Goal: Task Accomplishment & Management: Use online tool/utility

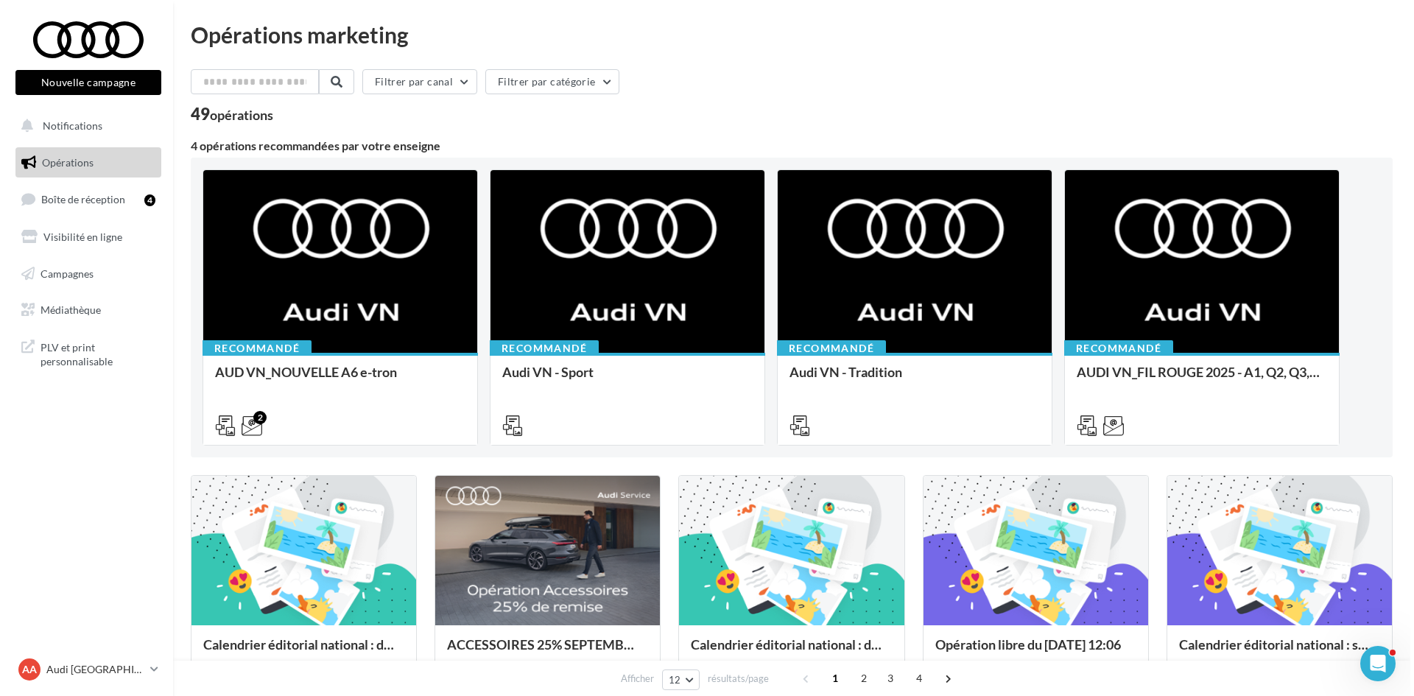
scroll to position [147, 0]
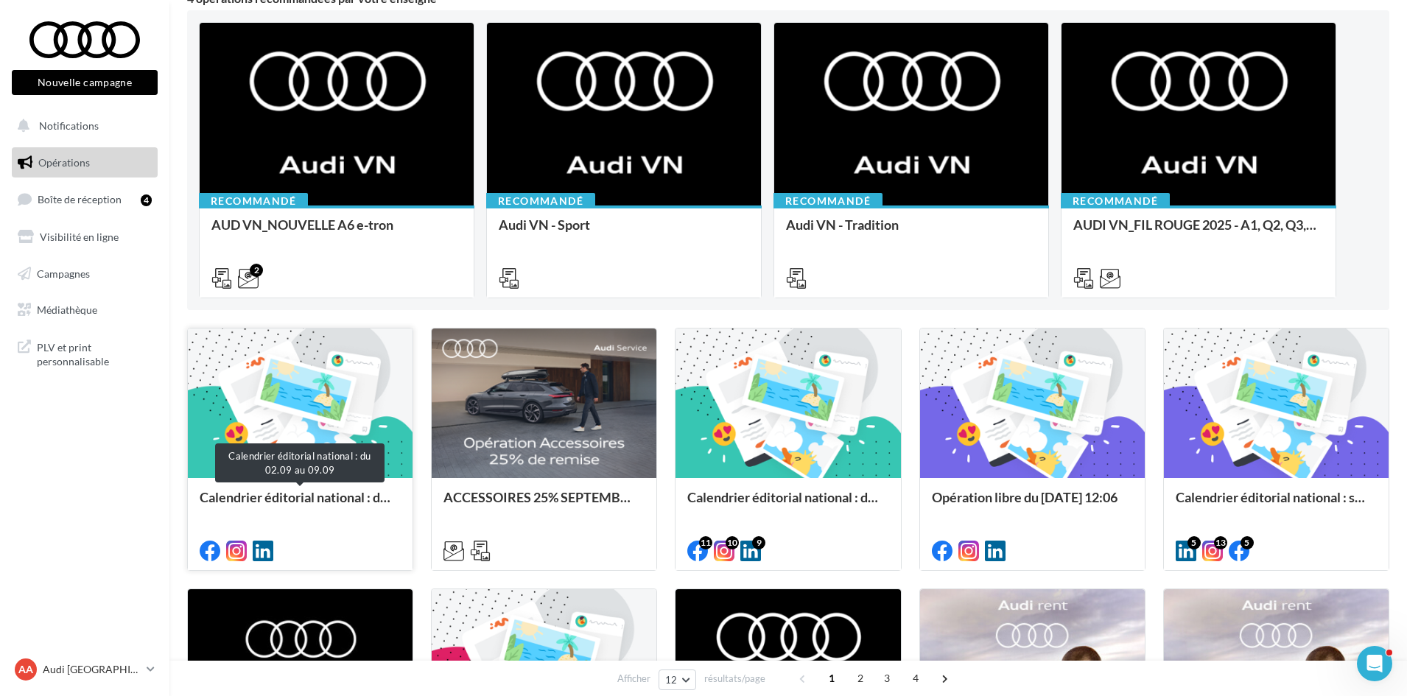
click at [348, 502] on div "Calendrier éditorial national : du 02.09 au 09.09" at bounding box center [300, 504] width 201 height 29
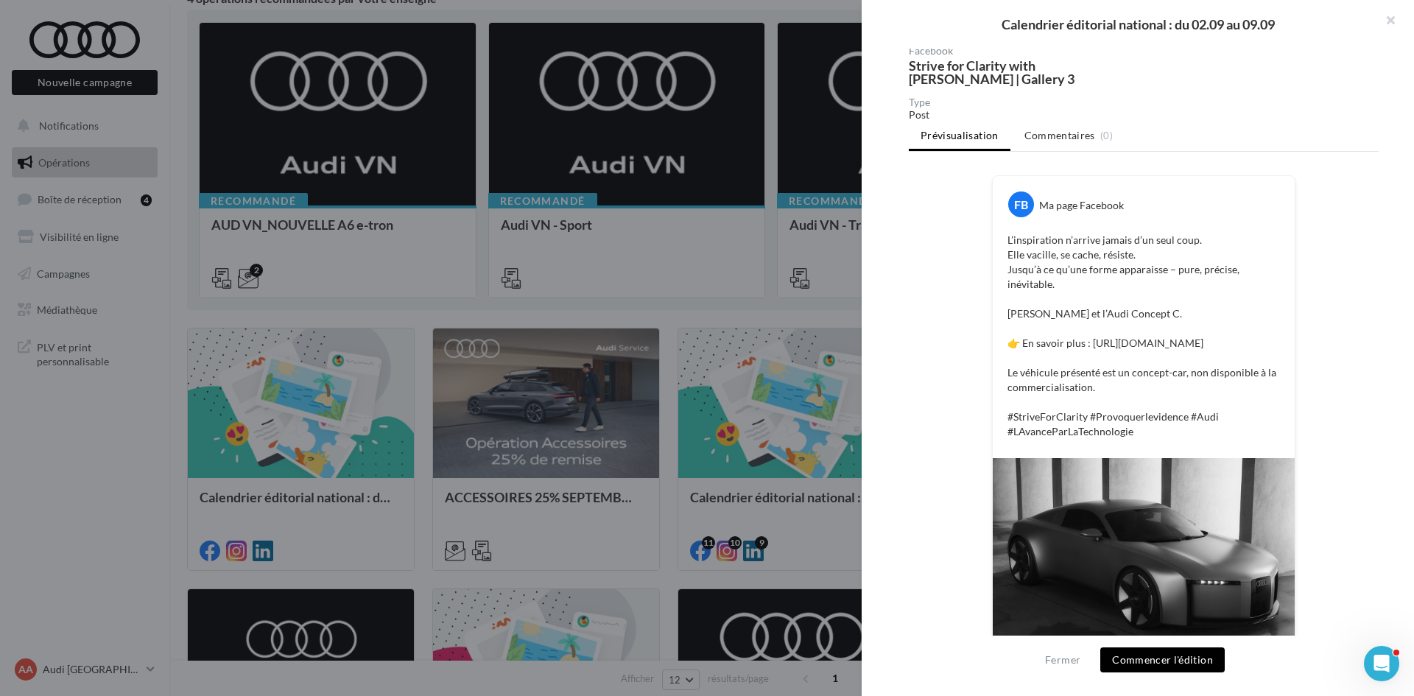
scroll to position [0, 0]
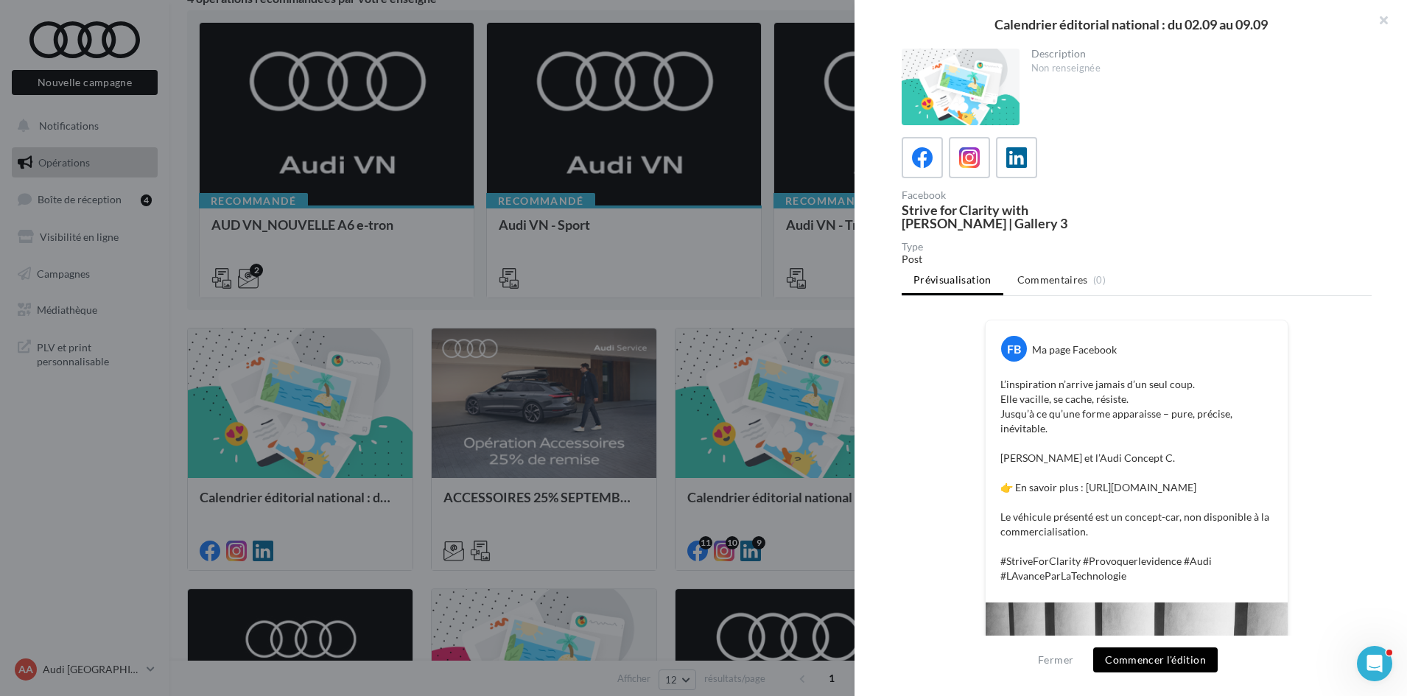
click at [809, 359] on div at bounding box center [703, 348] width 1407 height 696
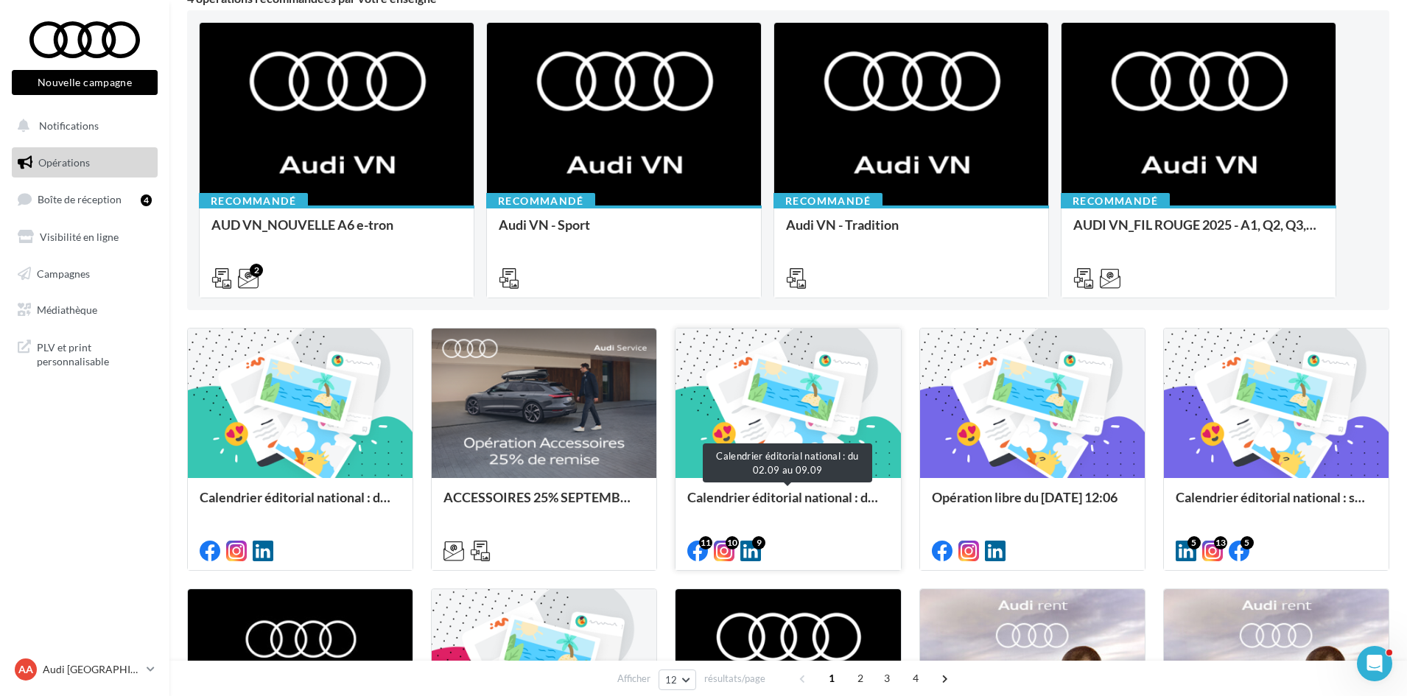
click at [742, 499] on div "Calendrier éditorial national : du 02.09 au 09.09" at bounding box center [787, 504] width 201 height 29
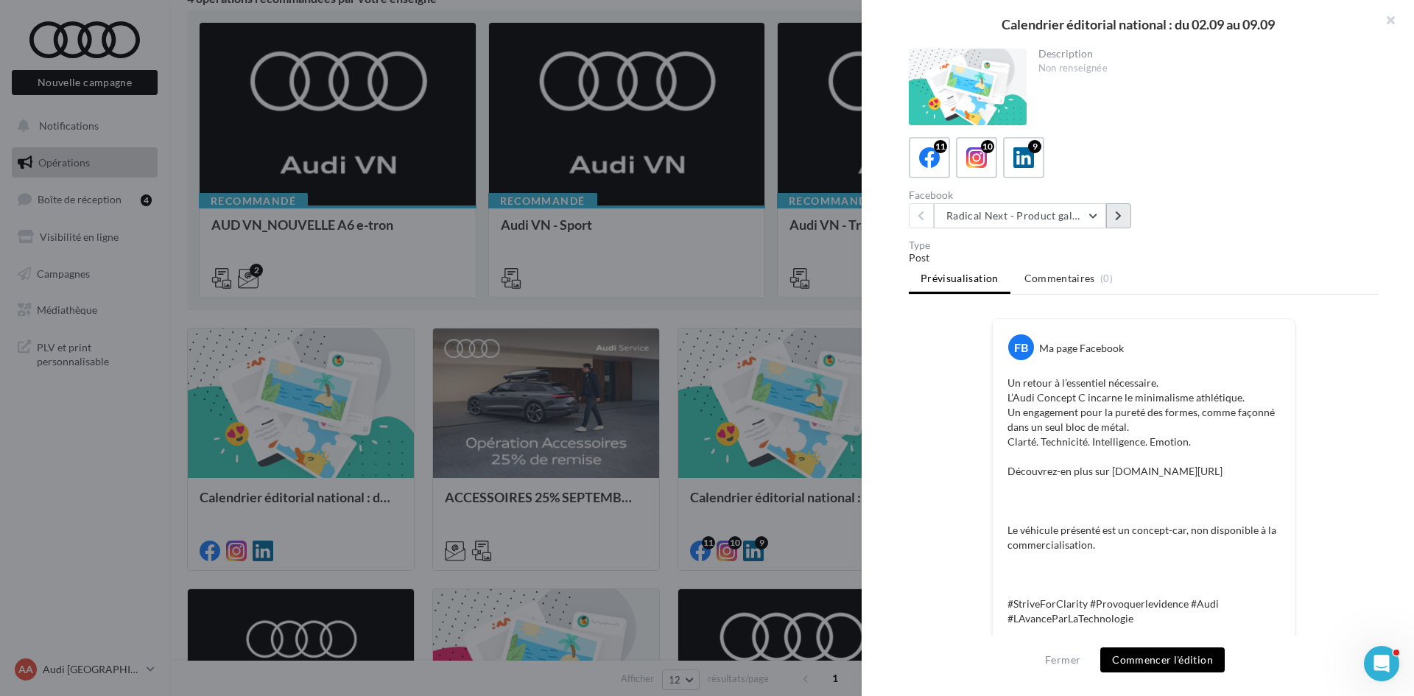
click at [1121, 217] on icon at bounding box center [1118, 216] width 7 height 10
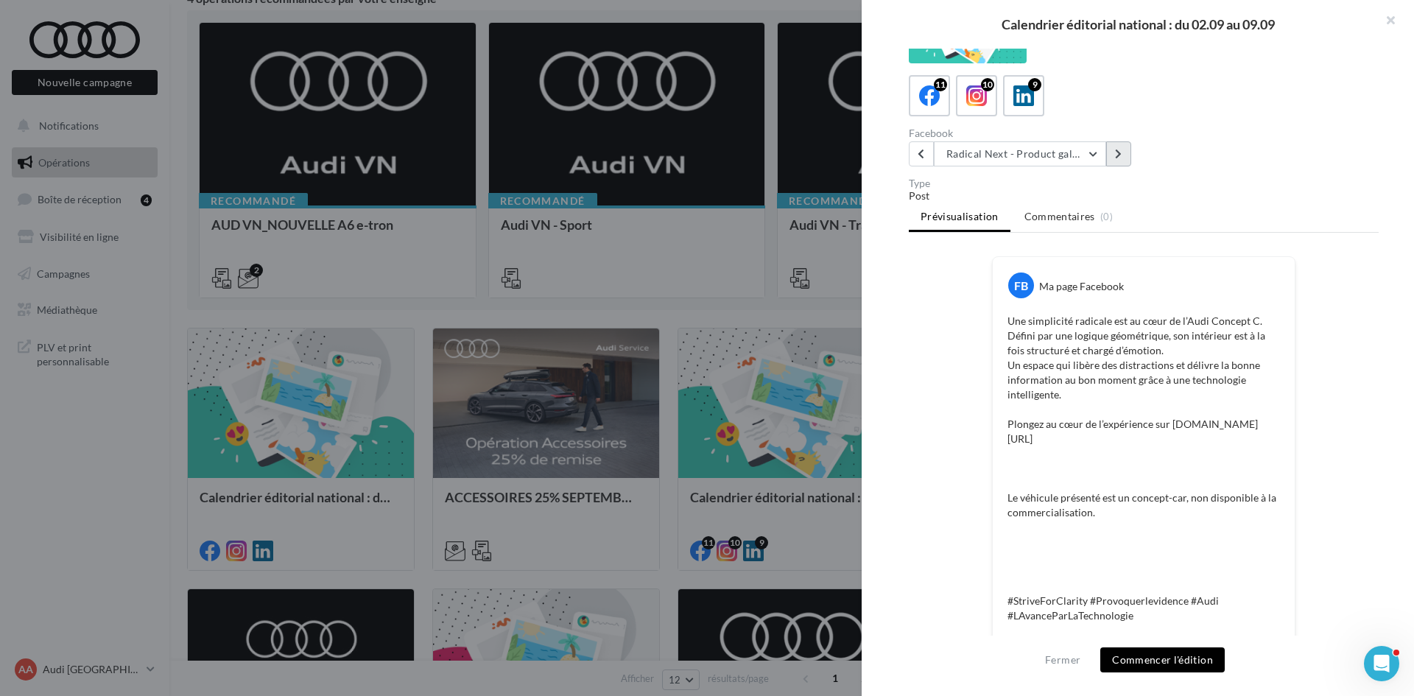
scroll to position [147, 0]
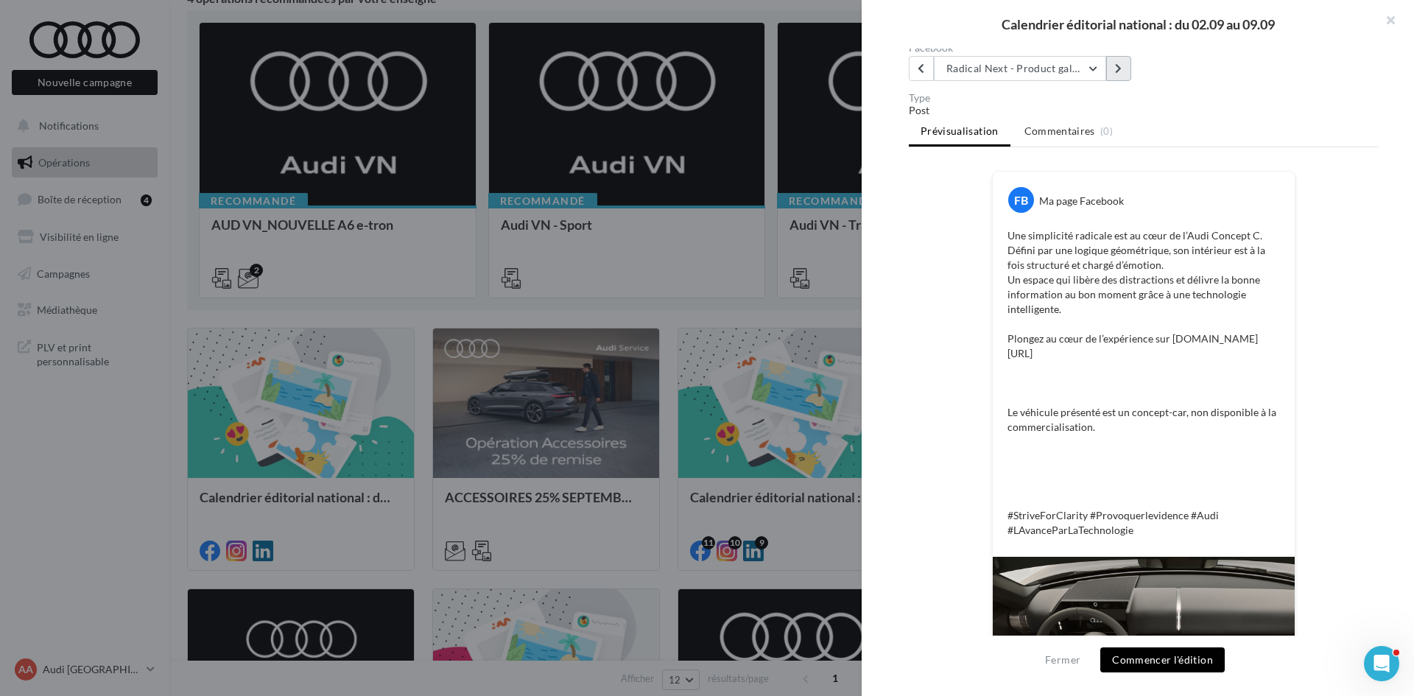
click at [1117, 74] on button at bounding box center [1118, 68] width 25 height 25
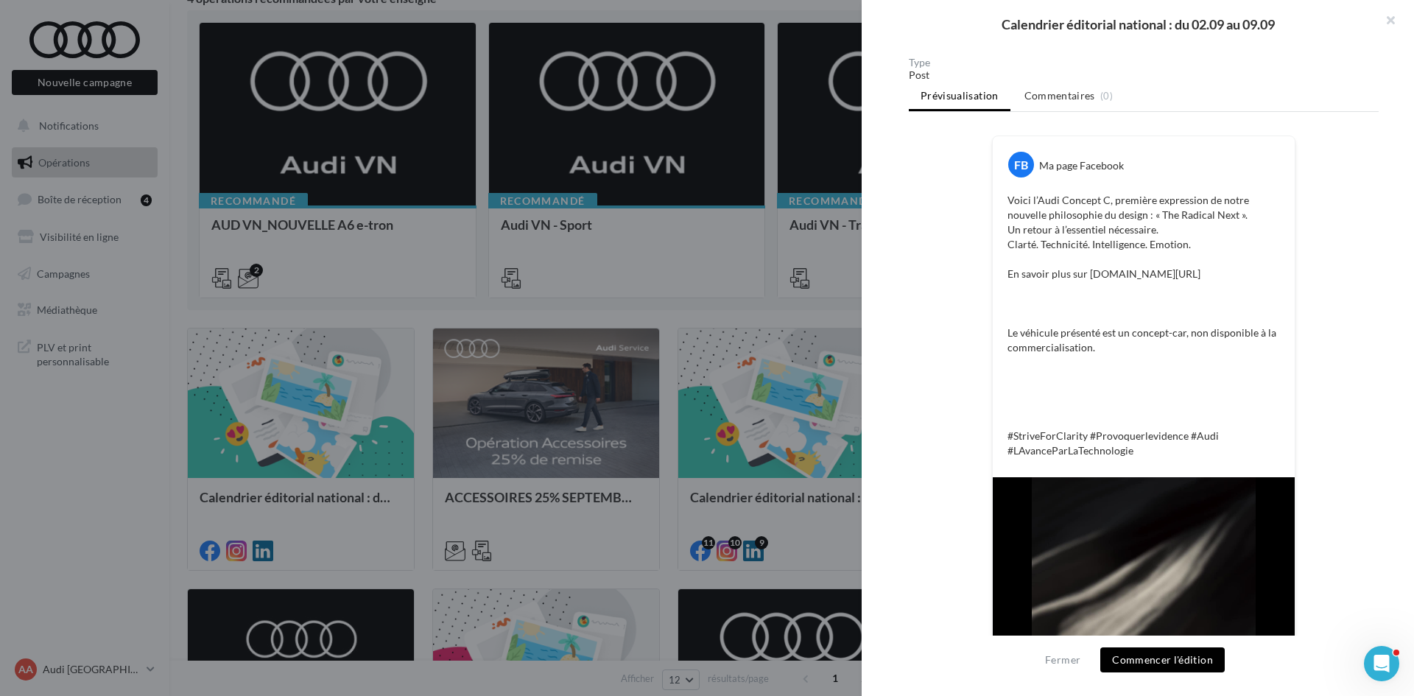
scroll to position [0, 0]
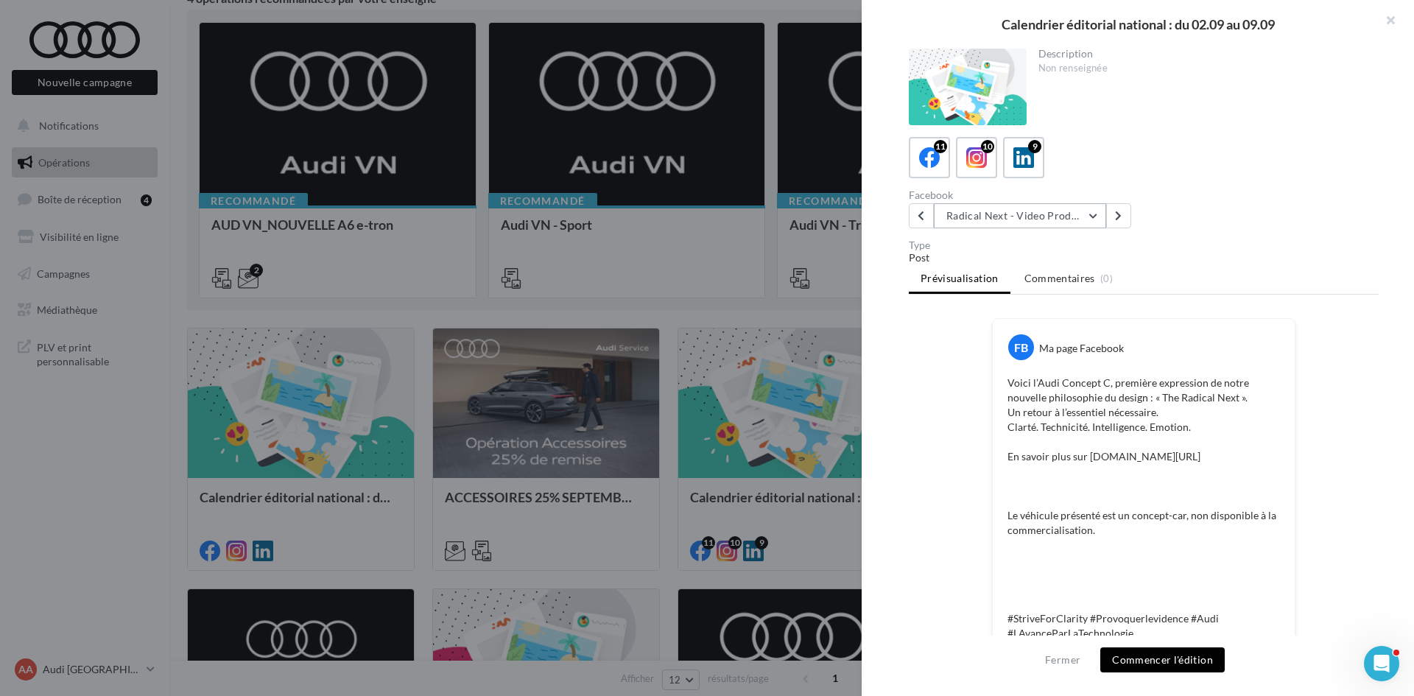
click at [1095, 213] on button "Radical Next - Video Product" at bounding box center [1020, 215] width 172 height 25
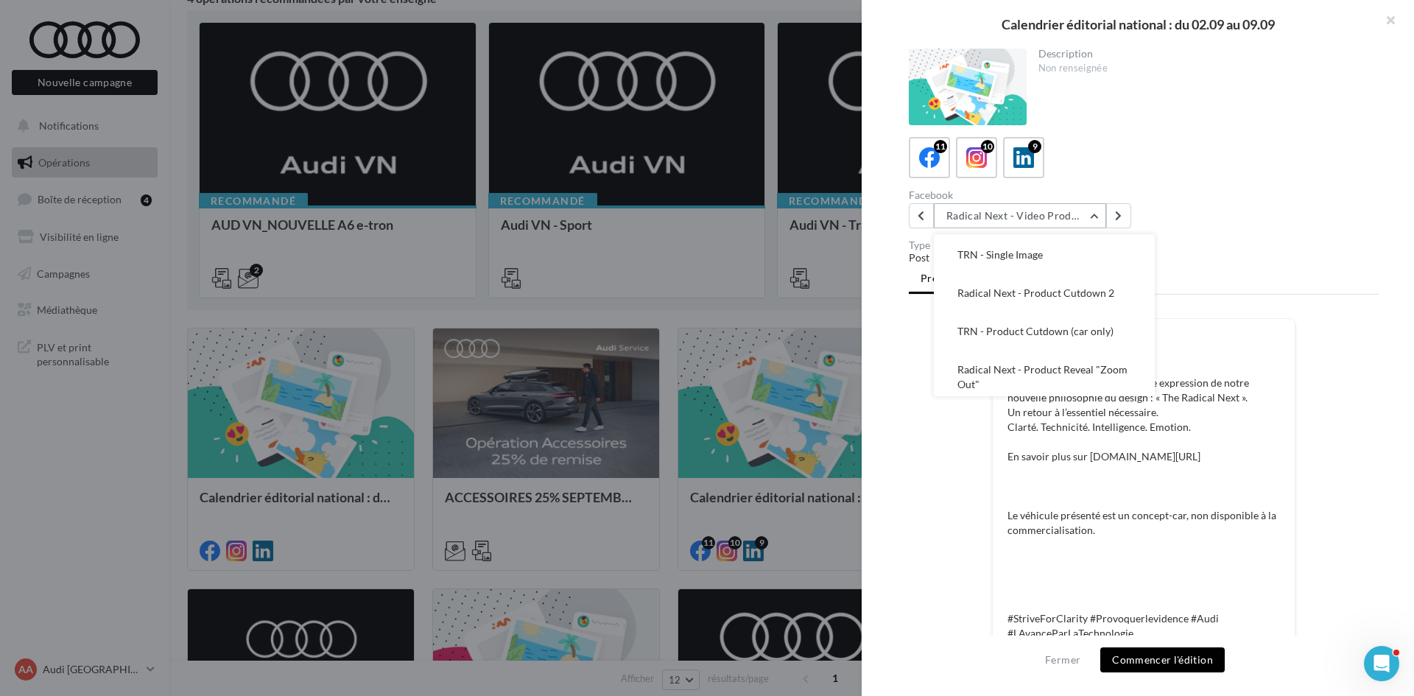
scroll to position [318, 0]
click at [740, 460] on div at bounding box center [707, 348] width 1414 height 696
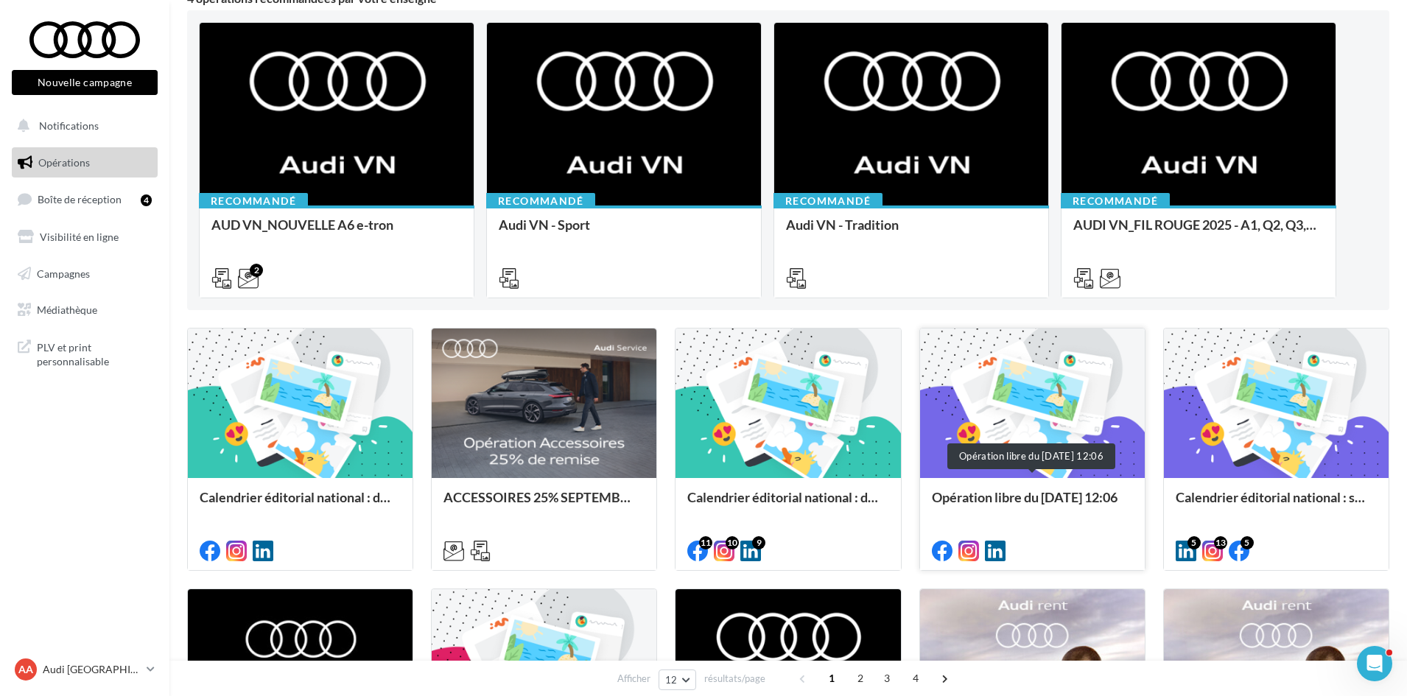
click at [1014, 500] on div "Opération libre du 01/09/2025 12:06" at bounding box center [1032, 504] width 201 height 29
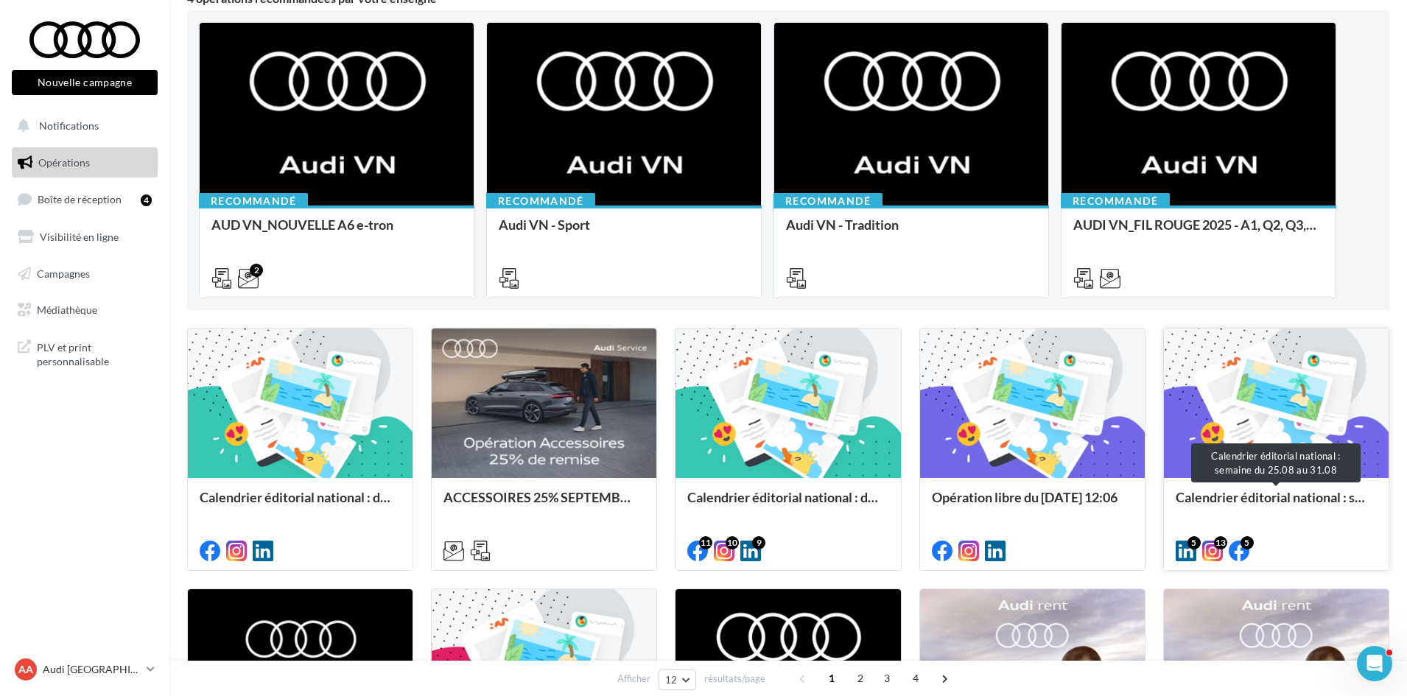
click at [1282, 499] on div "Calendrier éditorial national : semaine du 25.08 au 31.08" at bounding box center [1276, 504] width 201 height 29
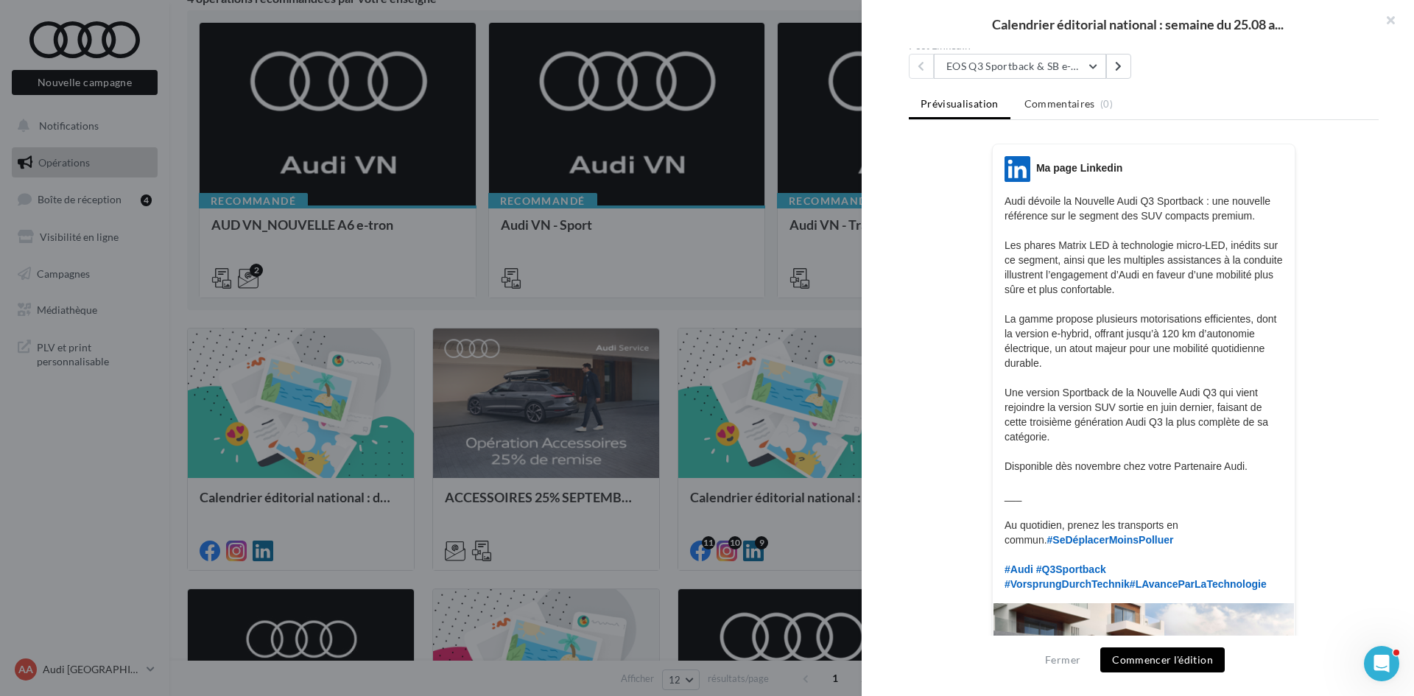
scroll to position [112, 0]
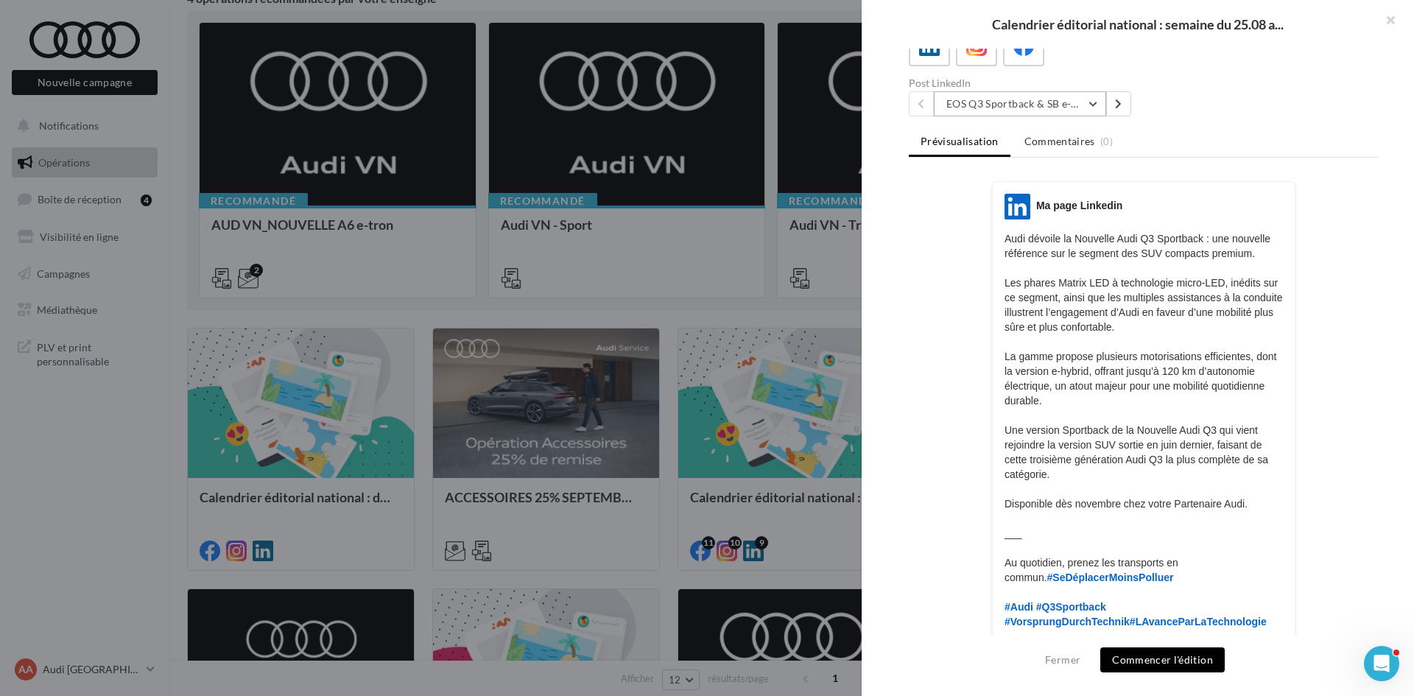
click at [1092, 110] on button "EOS Q3 Sportback & SB e-Hybrid" at bounding box center [1020, 103] width 172 height 25
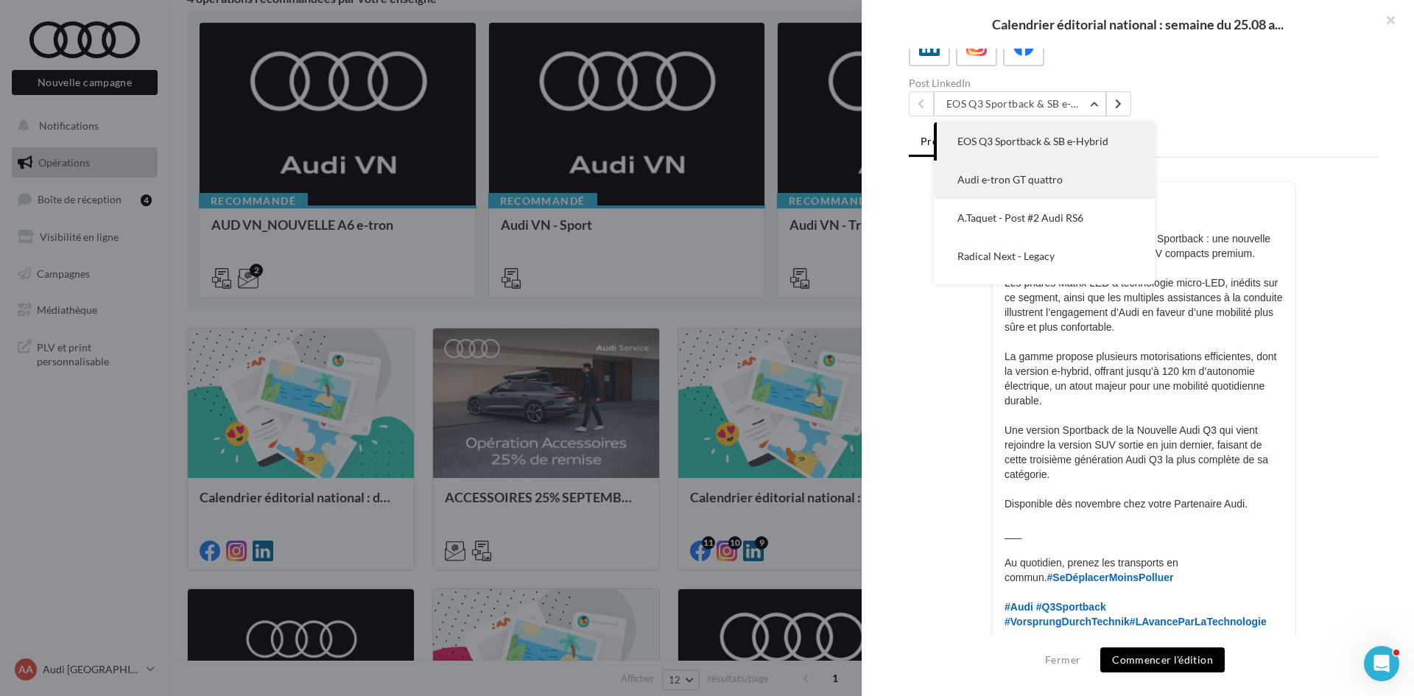
click at [1096, 179] on button "Audi e-tron GT quattro" at bounding box center [1044, 180] width 221 height 38
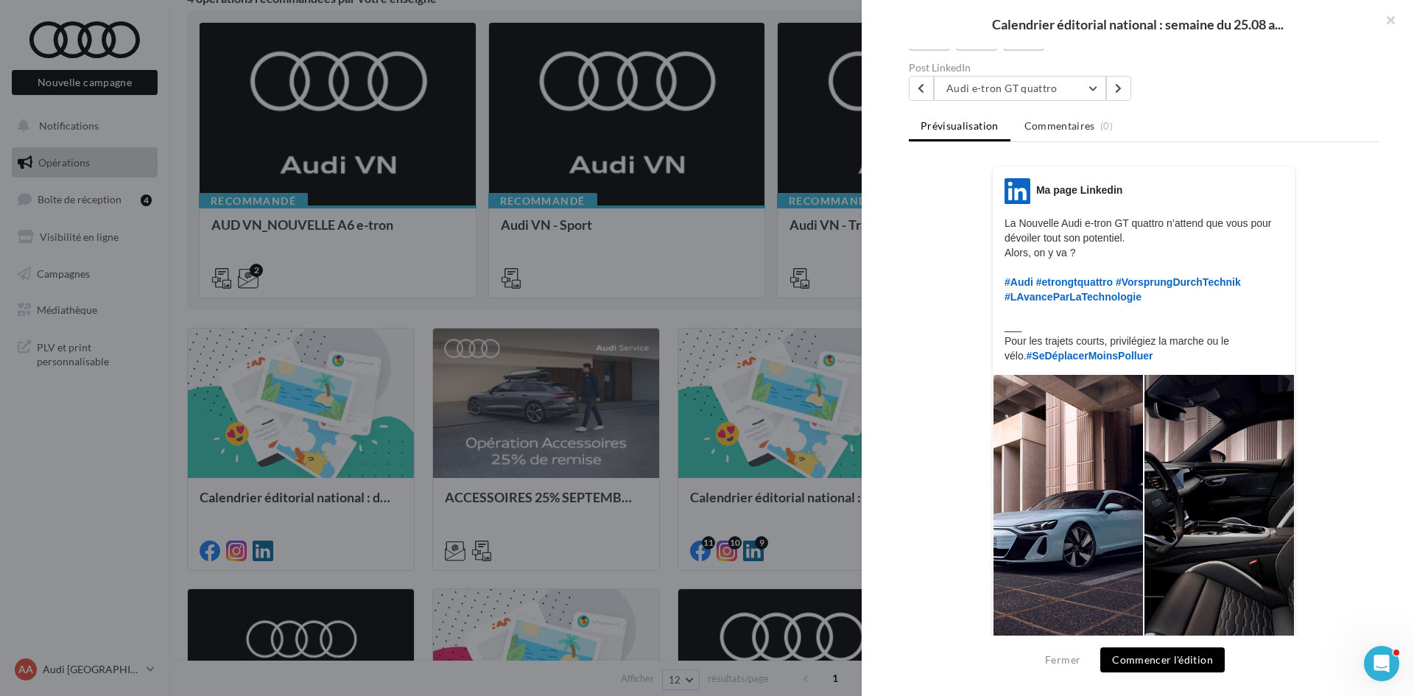
scroll to position [0, 0]
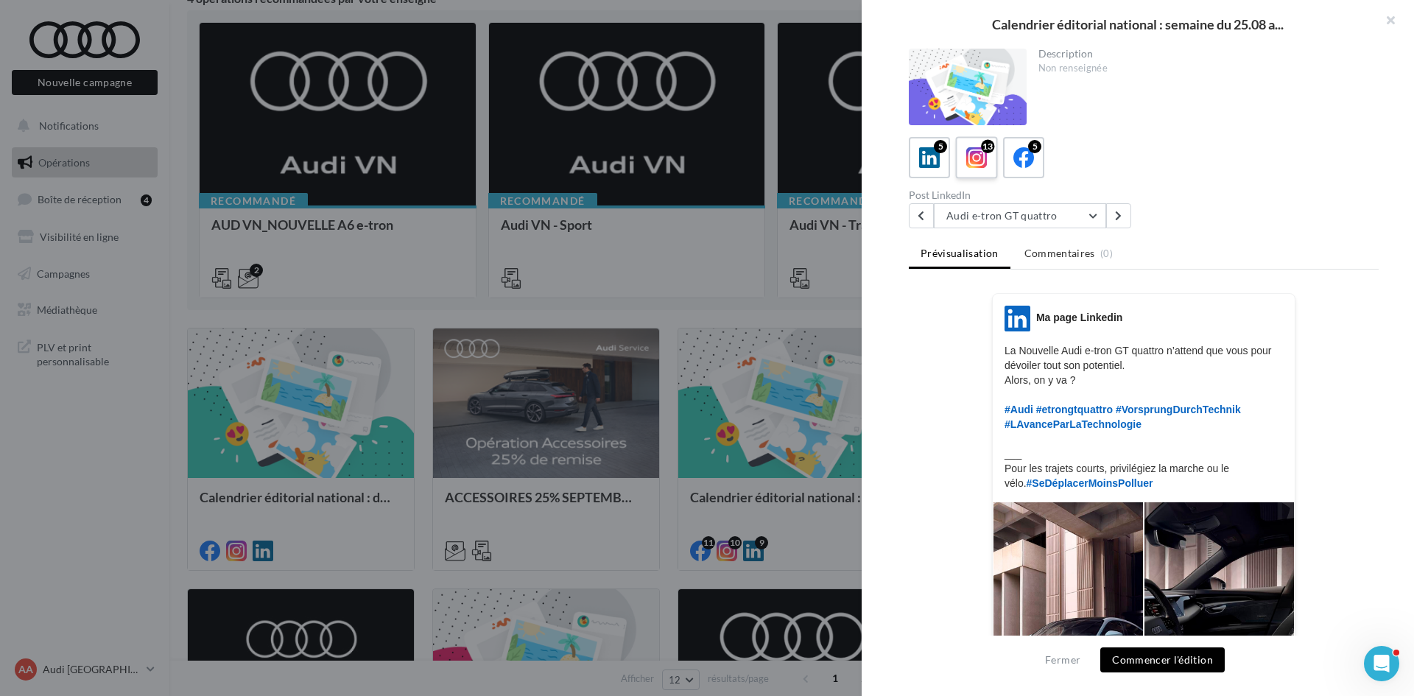
click at [974, 160] on icon at bounding box center [976, 157] width 21 height 21
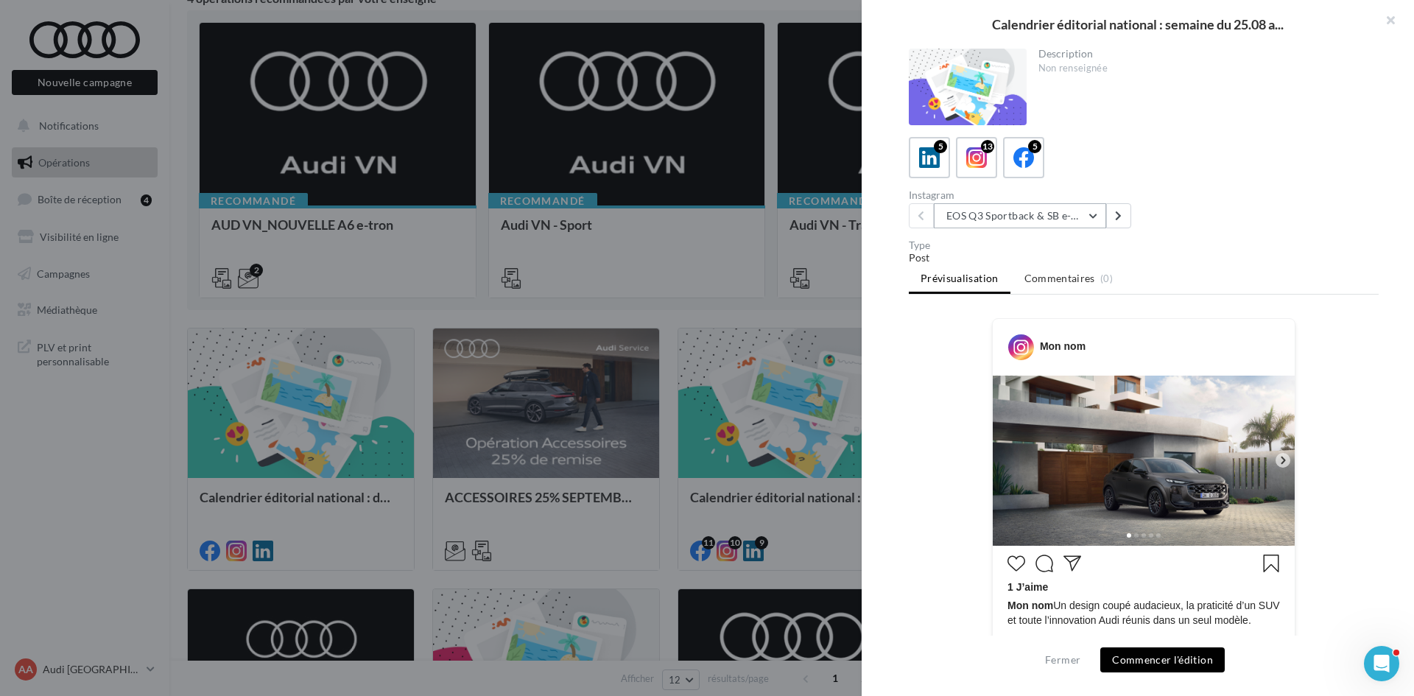
click at [996, 219] on button "EOS Q3 Sportback & SB e-Hybrid" at bounding box center [1020, 215] width 172 height 25
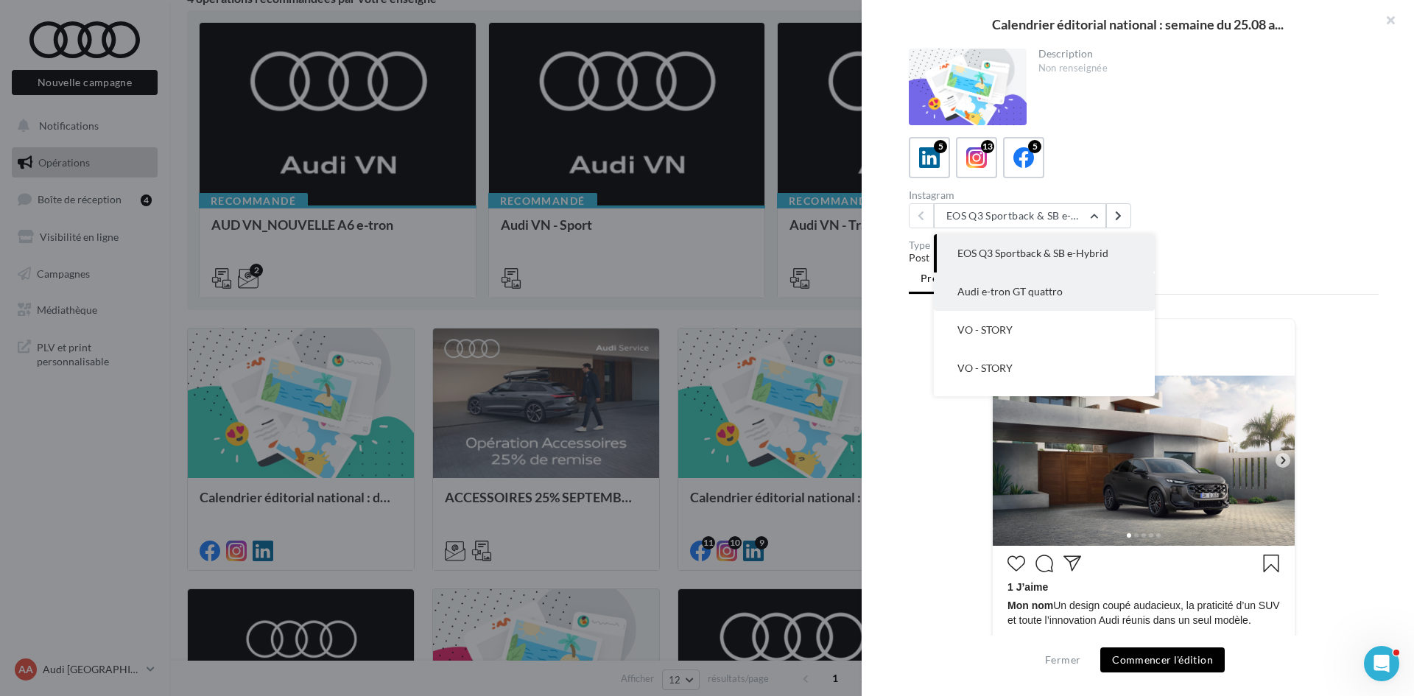
click at [1048, 289] on span "Audi e-tron GT quattro" at bounding box center [1010, 291] width 105 height 13
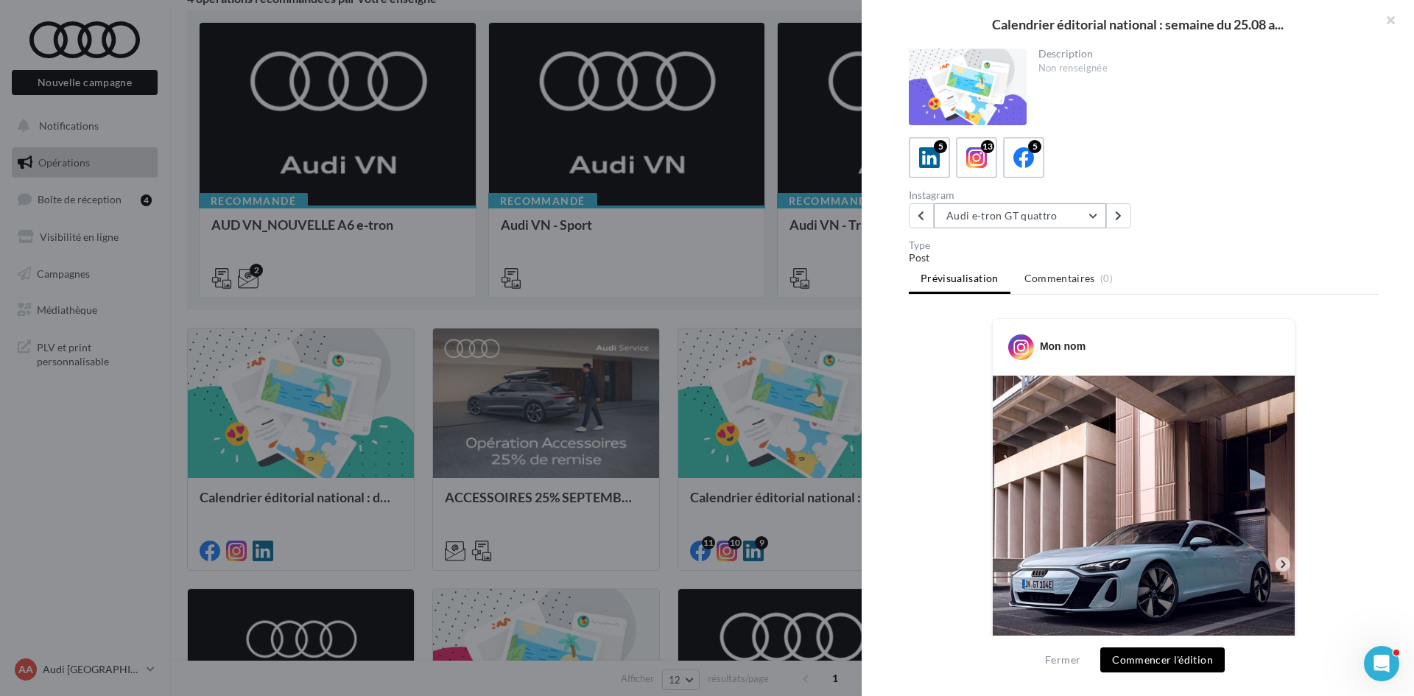
click at [1059, 218] on button "Audi e-tron GT quattro" at bounding box center [1020, 215] width 172 height 25
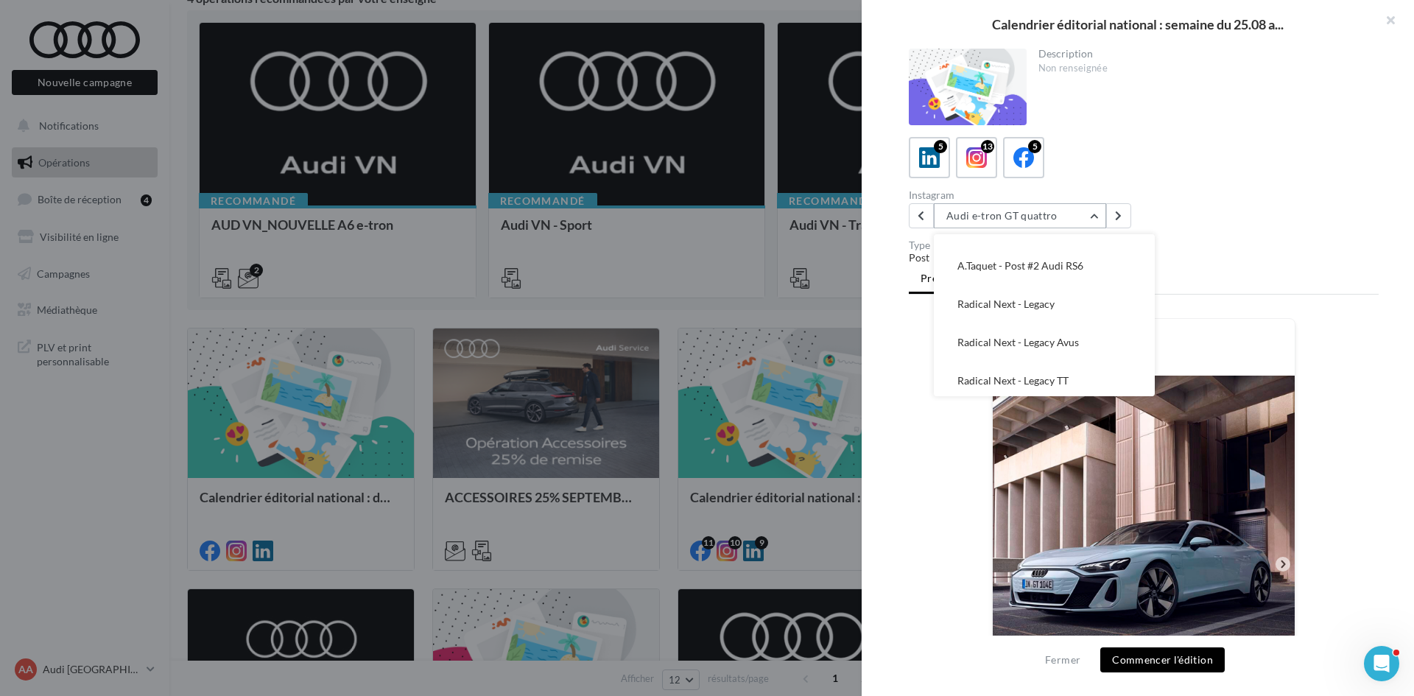
scroll to position [295, 0]
click at [1062, 273] on button "A.Taquet - Post #2 Audi RS6" at bounding box center [1044, 265] width 221 height 38
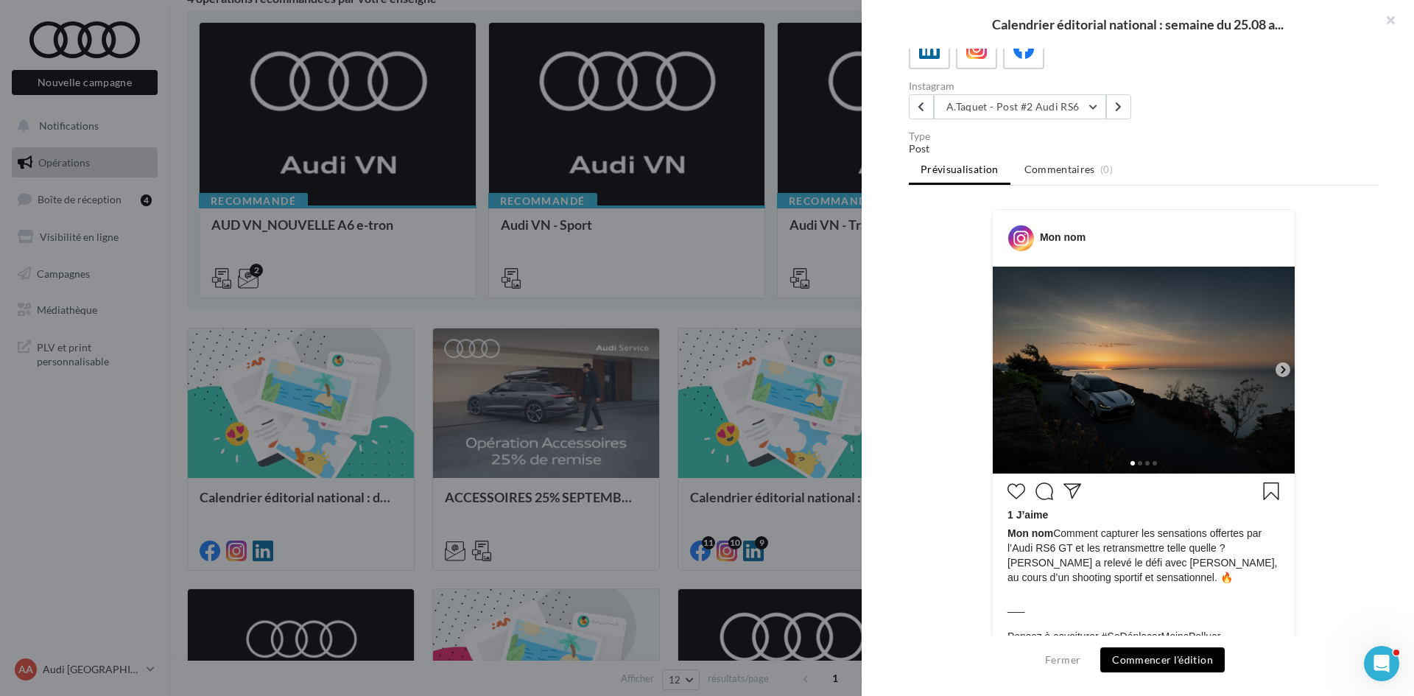
scroll to position [0, 0]
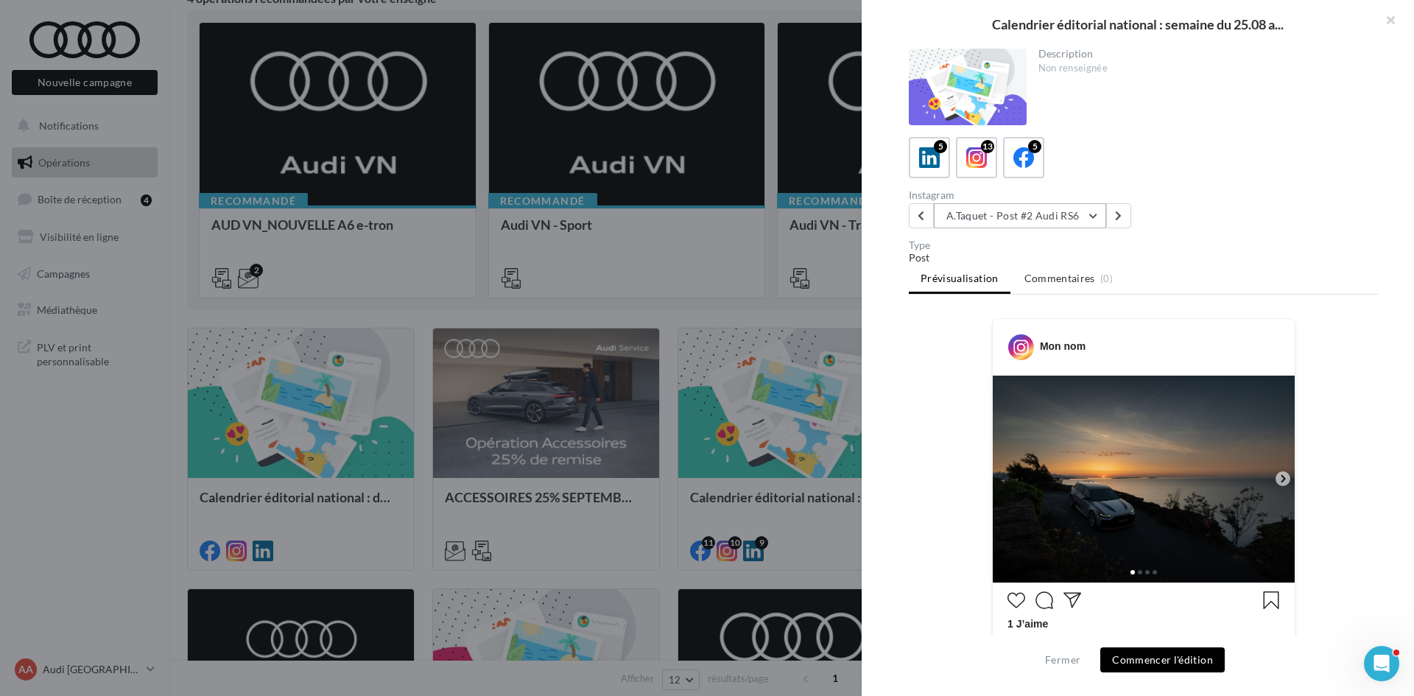
click at [1012, 214] on button "A.Taquet - Post #2 Audi RS6" at bounding box center [1020, 215] width 172 height 25
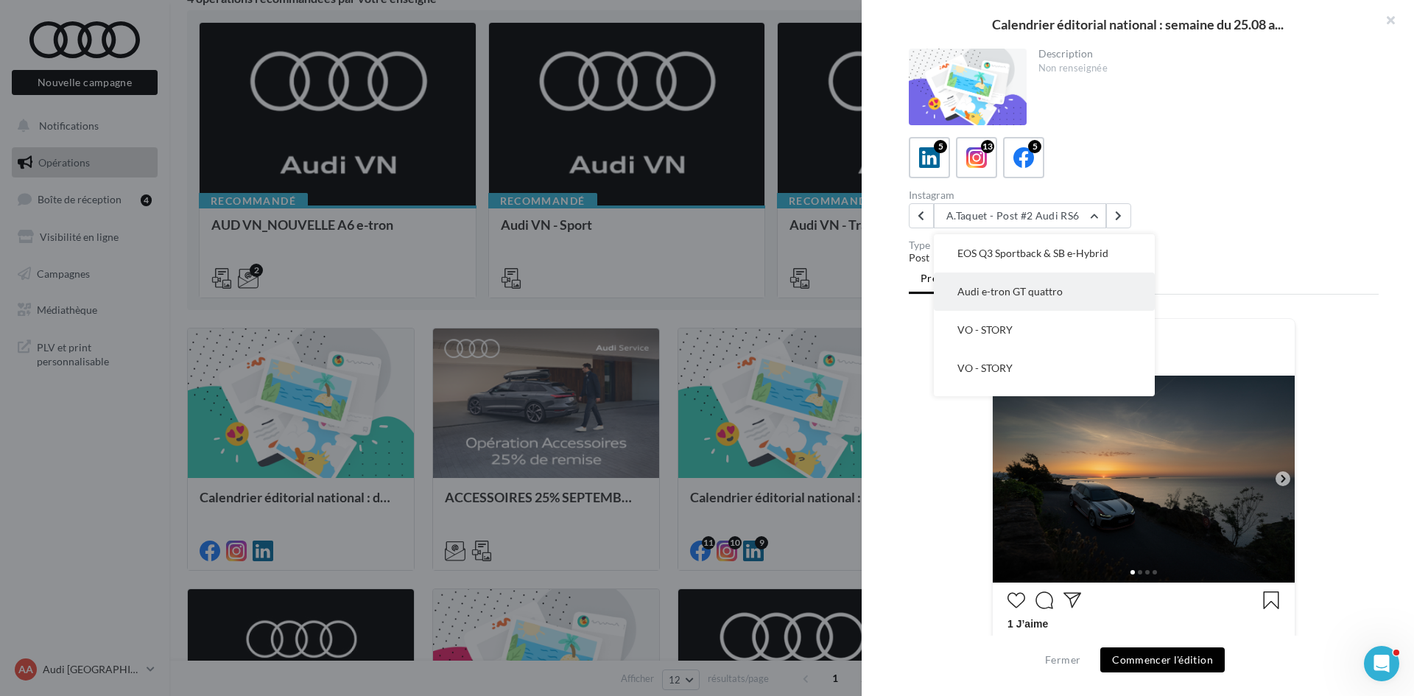
click at [1039, 291] on span "Audi e-tron GT quattro" at bounding box center [1010, 291] width 105 height 13
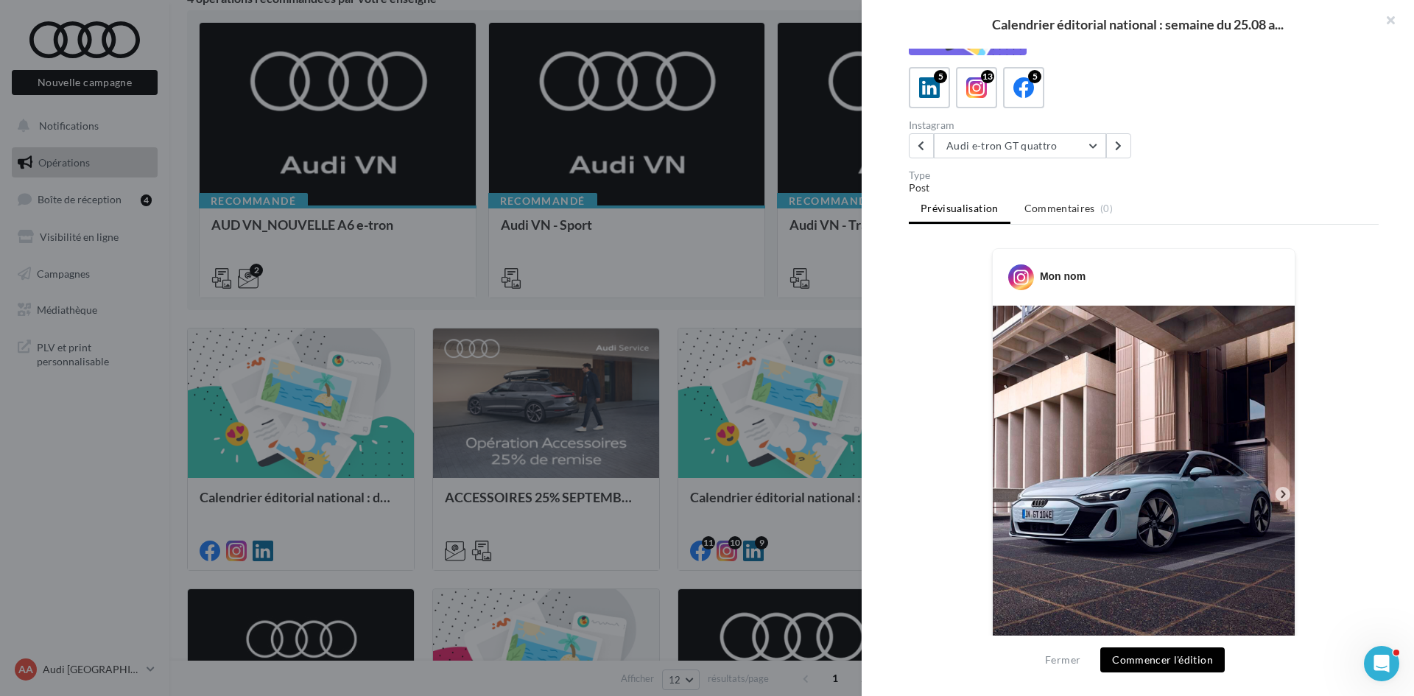
scroll to position [295, 0]
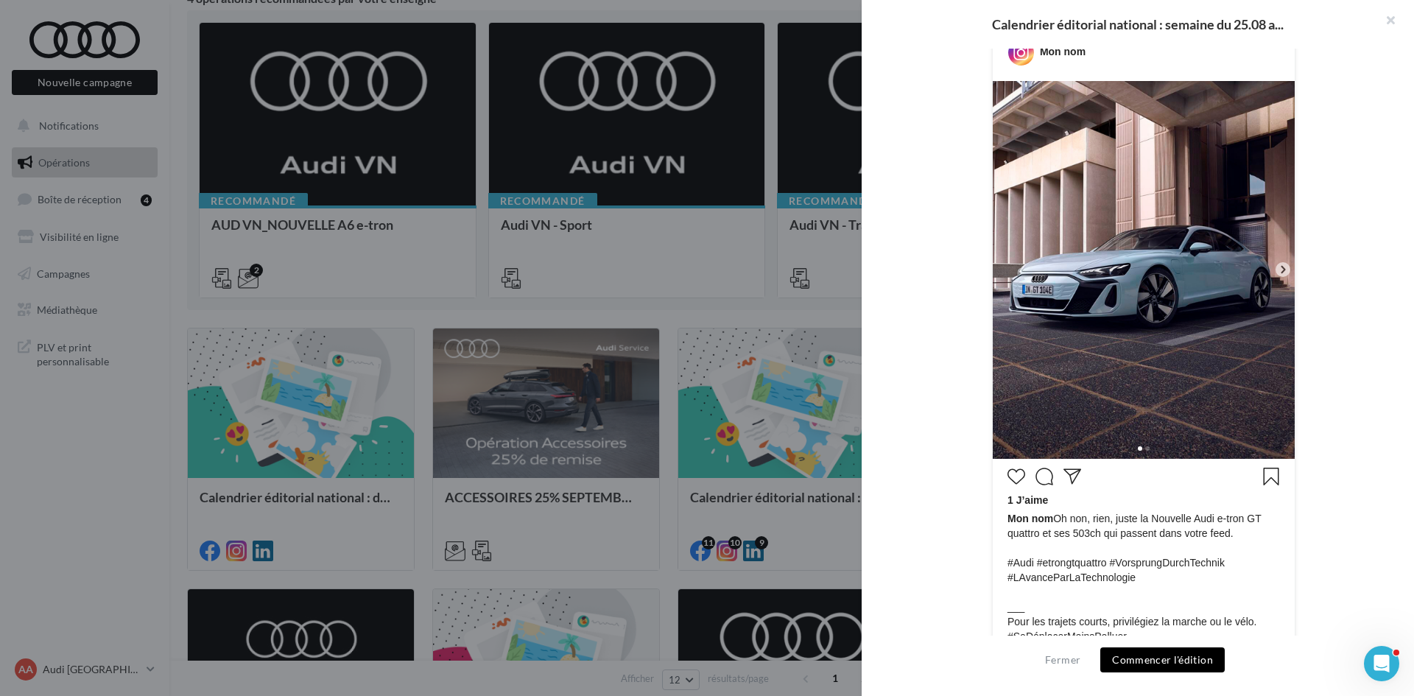
click at [1206, 668] on button "Commencer l'édition" at bounding box center [1163, 660] width 124 height 25
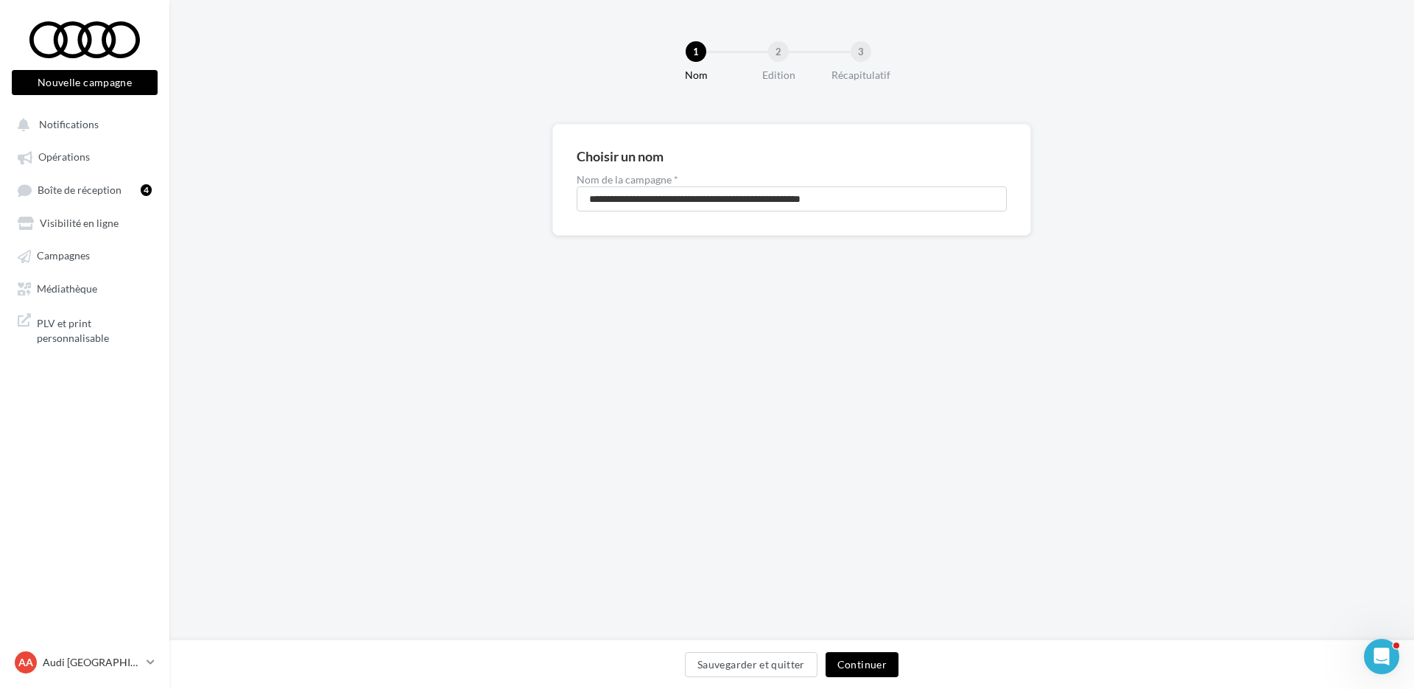
click at [879, 655] on button "Continuer" at bounding box center [862, 664] width 73 height 25
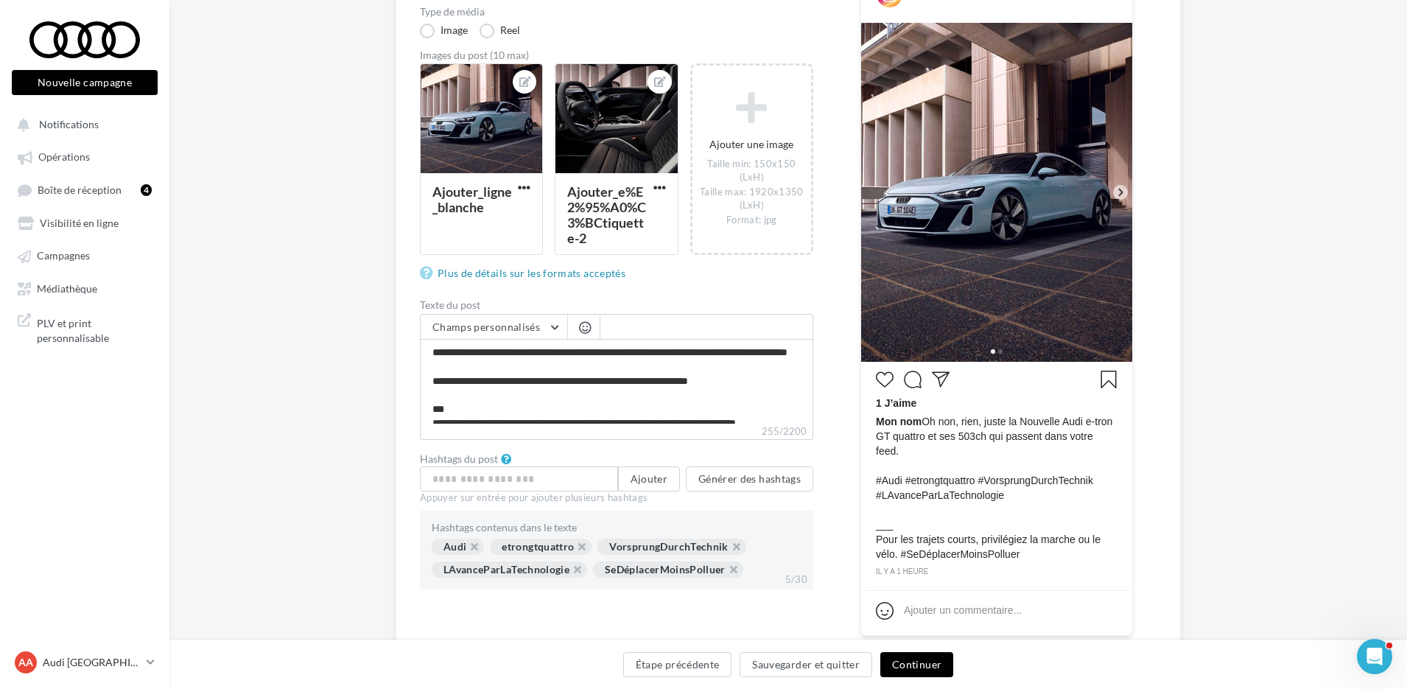
scroll to position [295, 0]
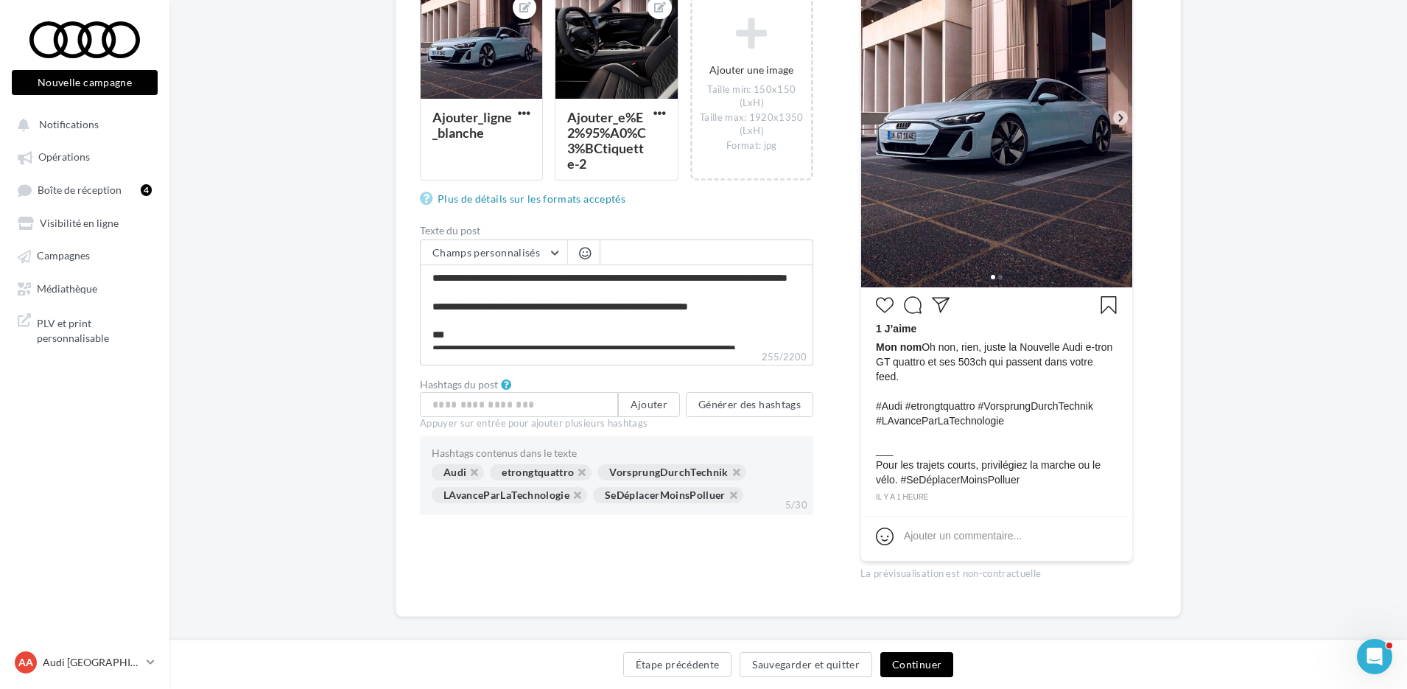
click at [941, 667] on button "Continuer" at bounding box center [916, 664] width 73 height 25
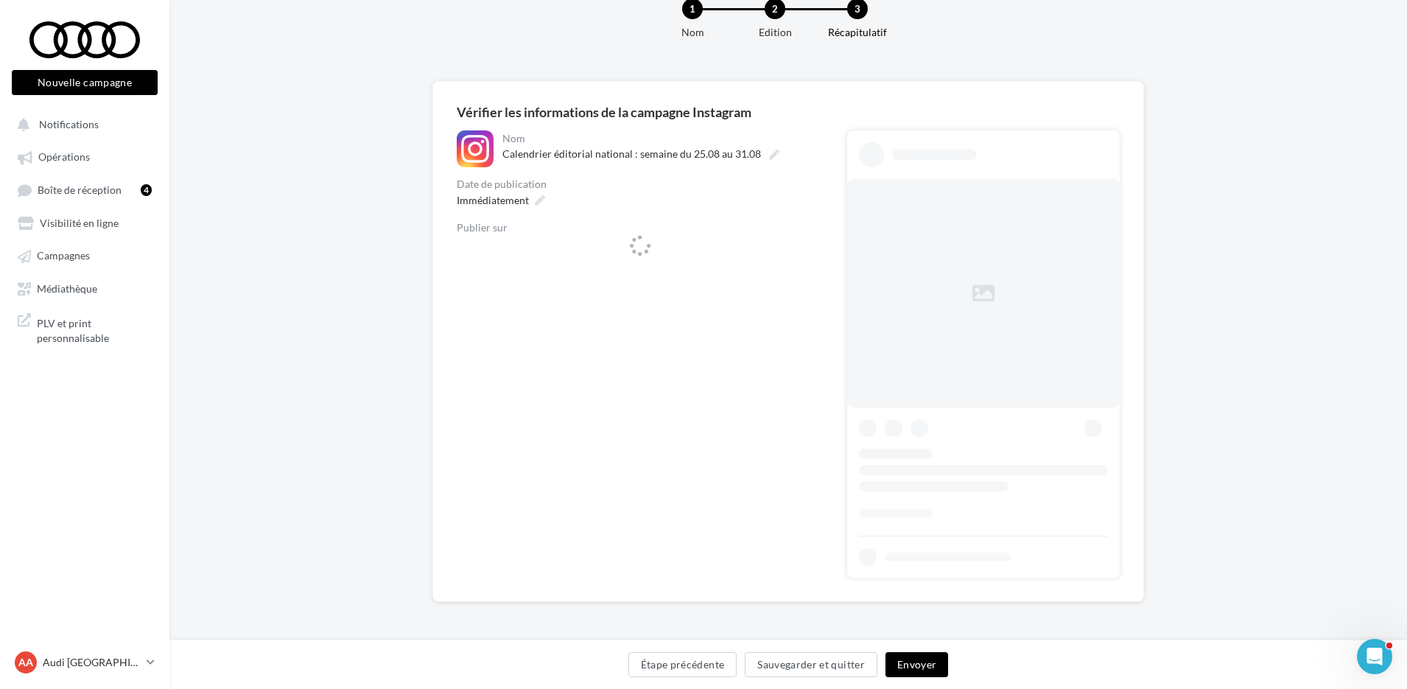
scroll to position [43, 0]
click at [536, 206] on div "**********" at bounding box center [640, 199] width 367 height 139
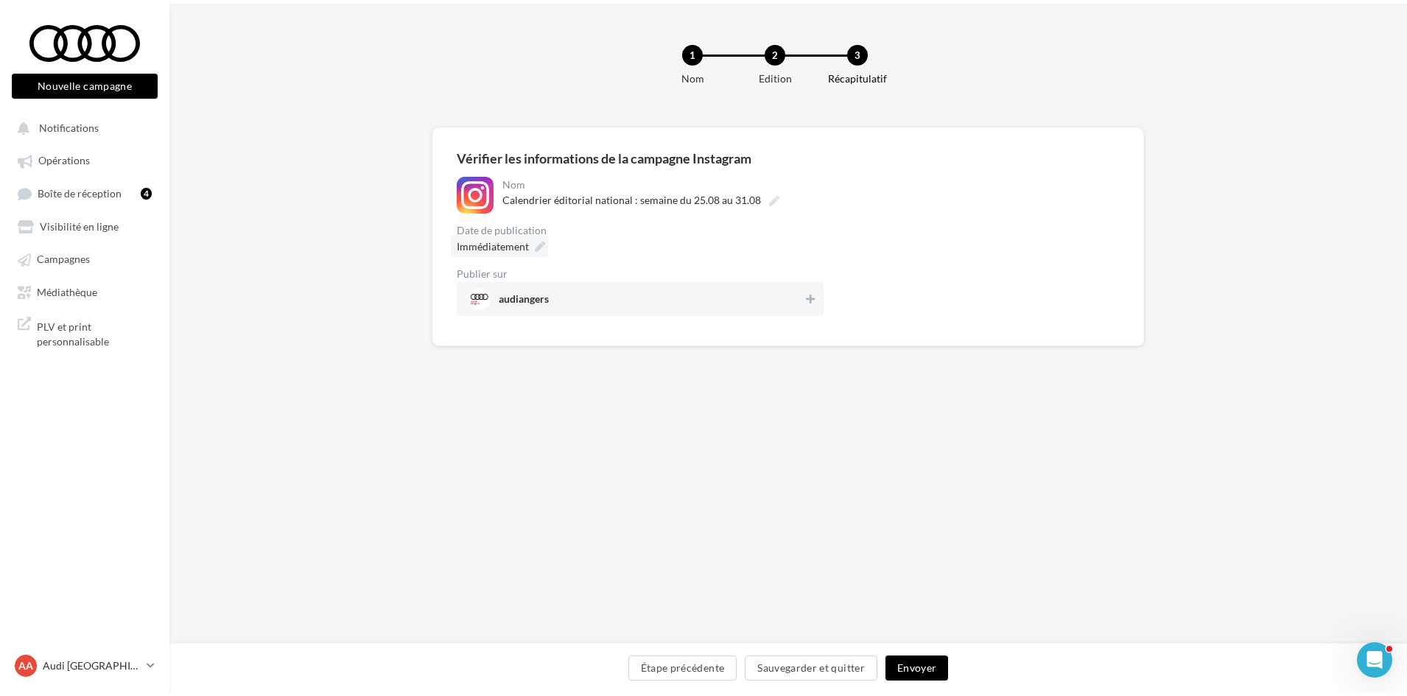
scroll to position [0, 0]
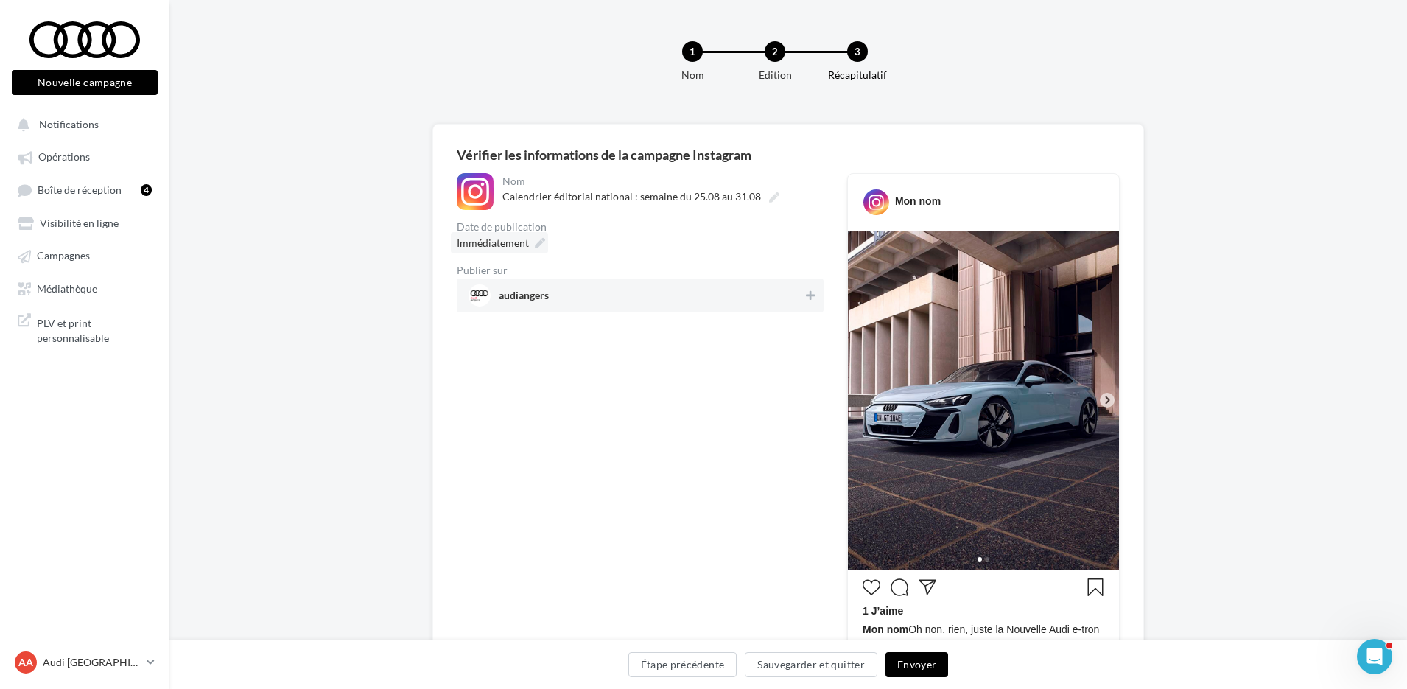
click at [541, 240] on icon at bounding box center [540, 243] width 10 height 10
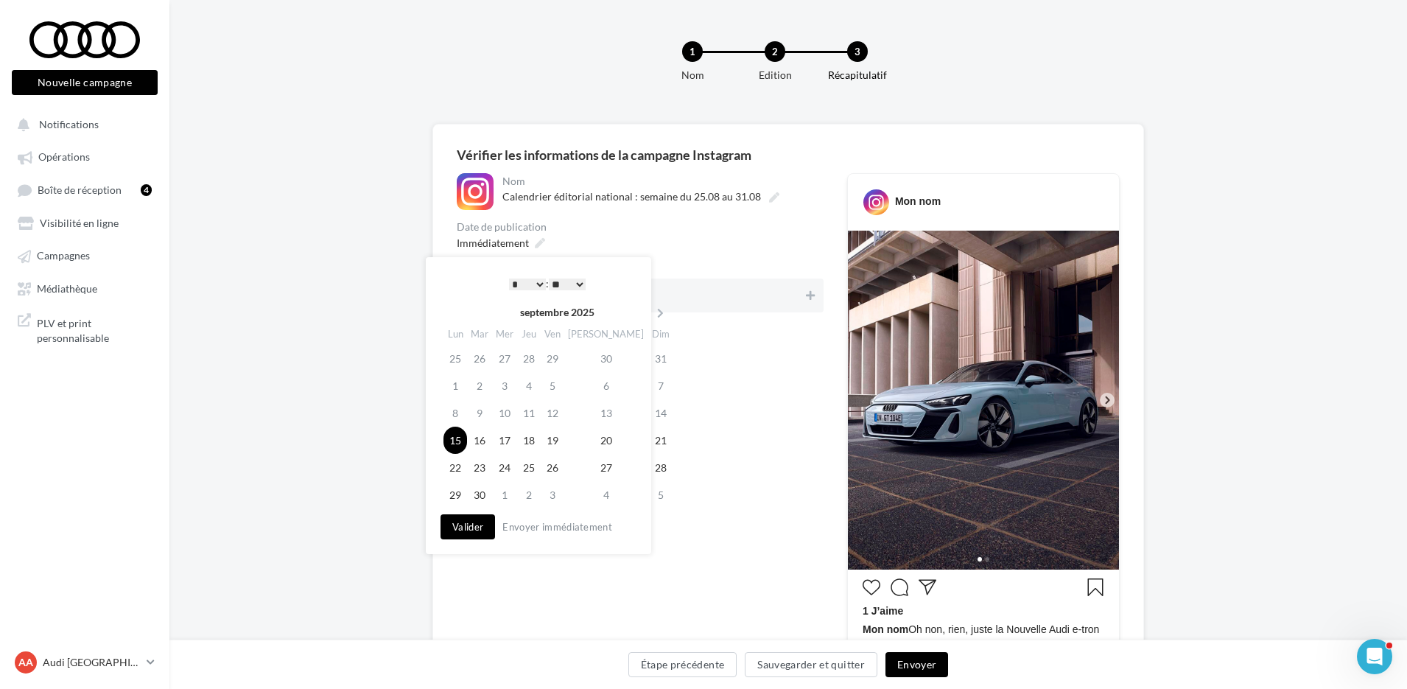
click at [452, 533] on button "Valider" at bounding box center [468, 526] width 55 height 25
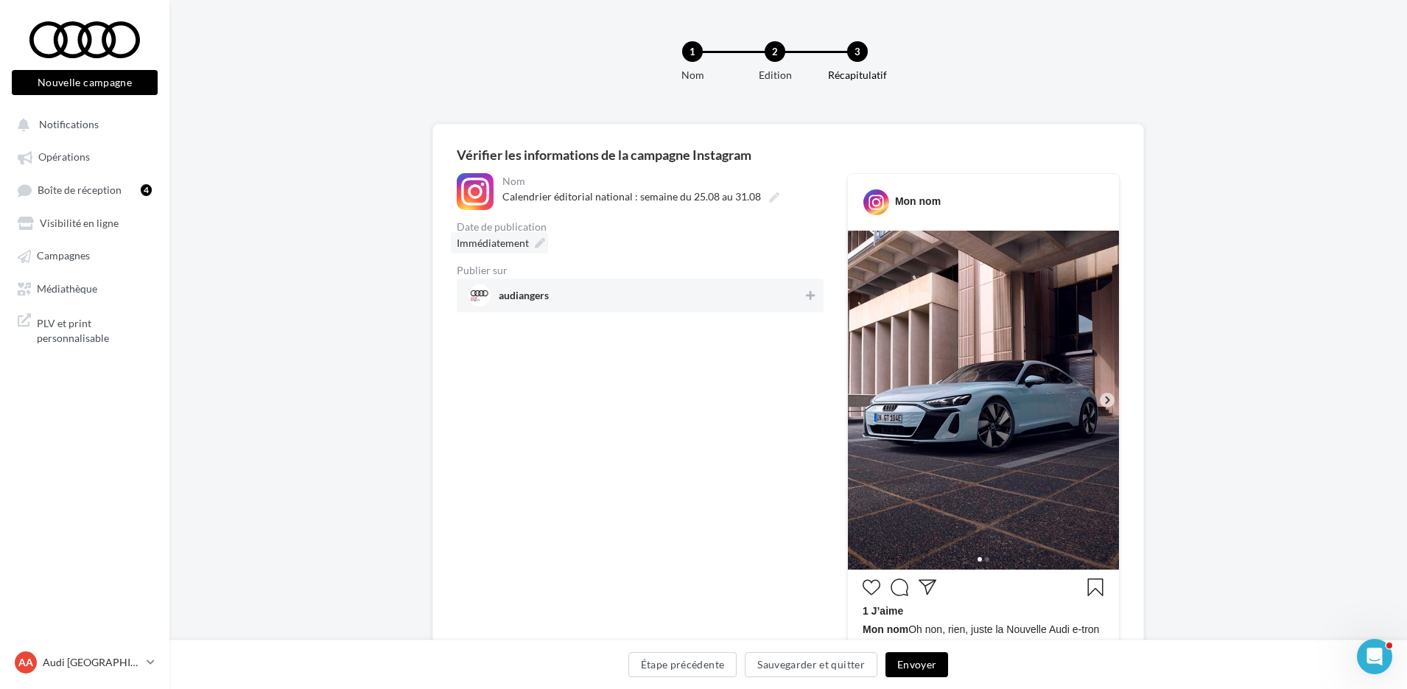
click at [537, 239] on icon at bounding box center [540, 243] width 10 height 10
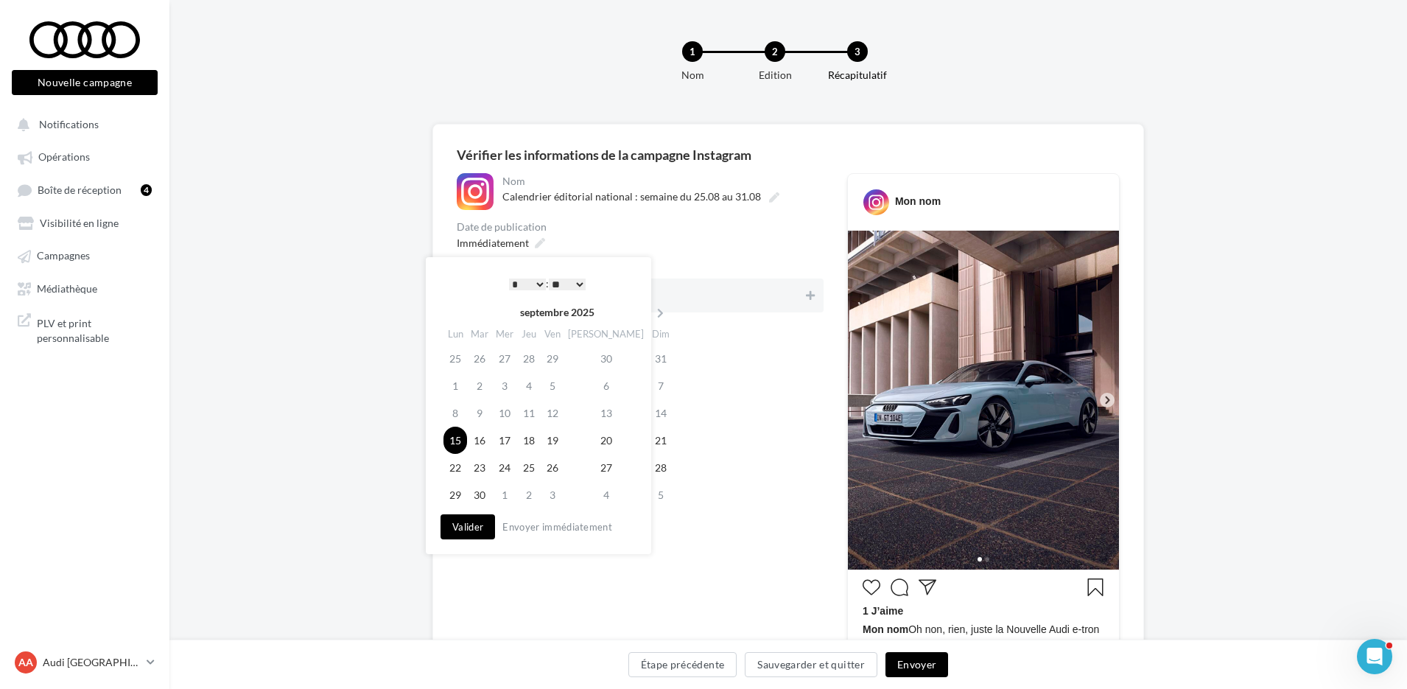
click at [535, 283] on select "* * * * * * * * * * ** ** ** ** ** ** ** ** ** ** ** ** ** **" at bounding box center [527, 284] width 37 height 12
click at [574, 284] on select "** ** ** ** ** **" at bounding box center [567, 284] width 37 height 12
click at [483, 533] on button "Valider" at bounding box center [468, 526] width 55 height 25
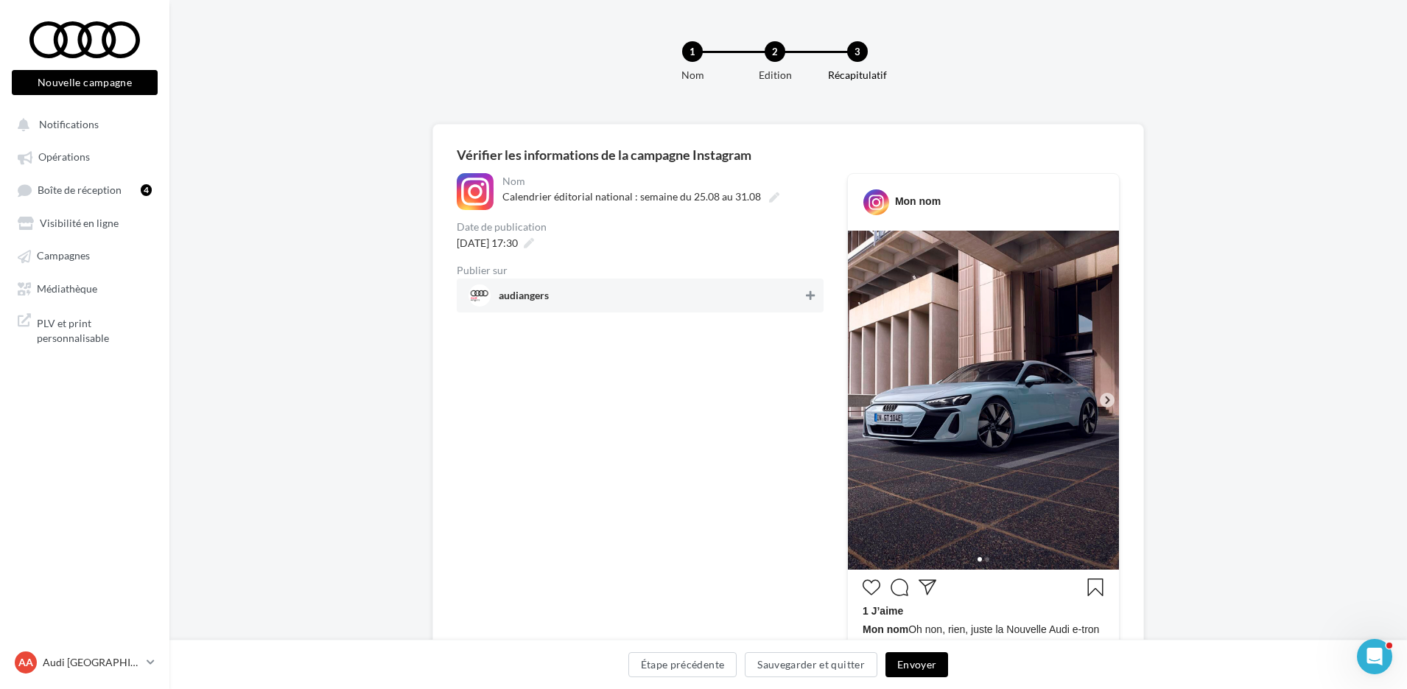
click at [817, 287] on button at bounding box center [810, 296] width 15 height 18
click at [789, 405] on div "**********" at bounding box center [640, 523] width 367 height 701
click at [932, 667] on button "Envoyer" at bounding box center [916, 664] width 63 height 25
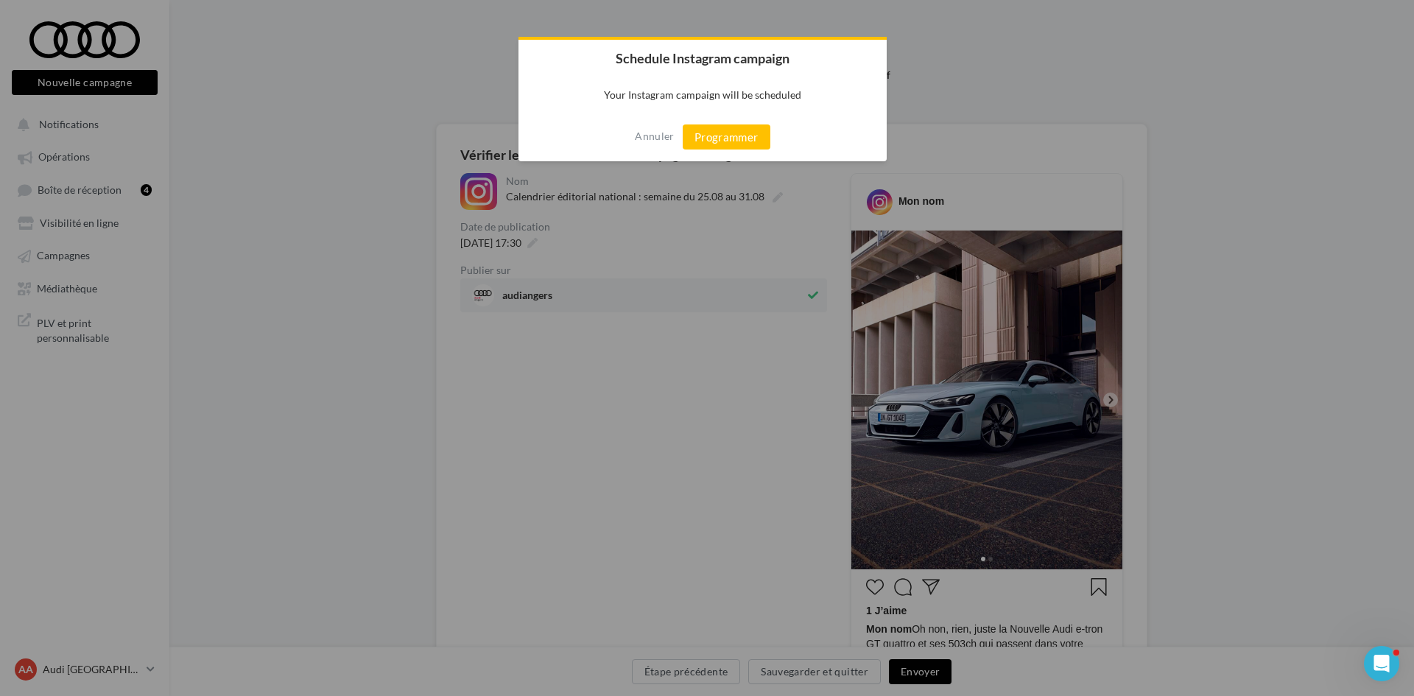
click at [748, 119] on div "Annuler Programmer" at bounding box center [703, 137] width 368 height 49
click at [743, 134] on button "Programmer" at bounding box center [727, 136] width 88 height 25
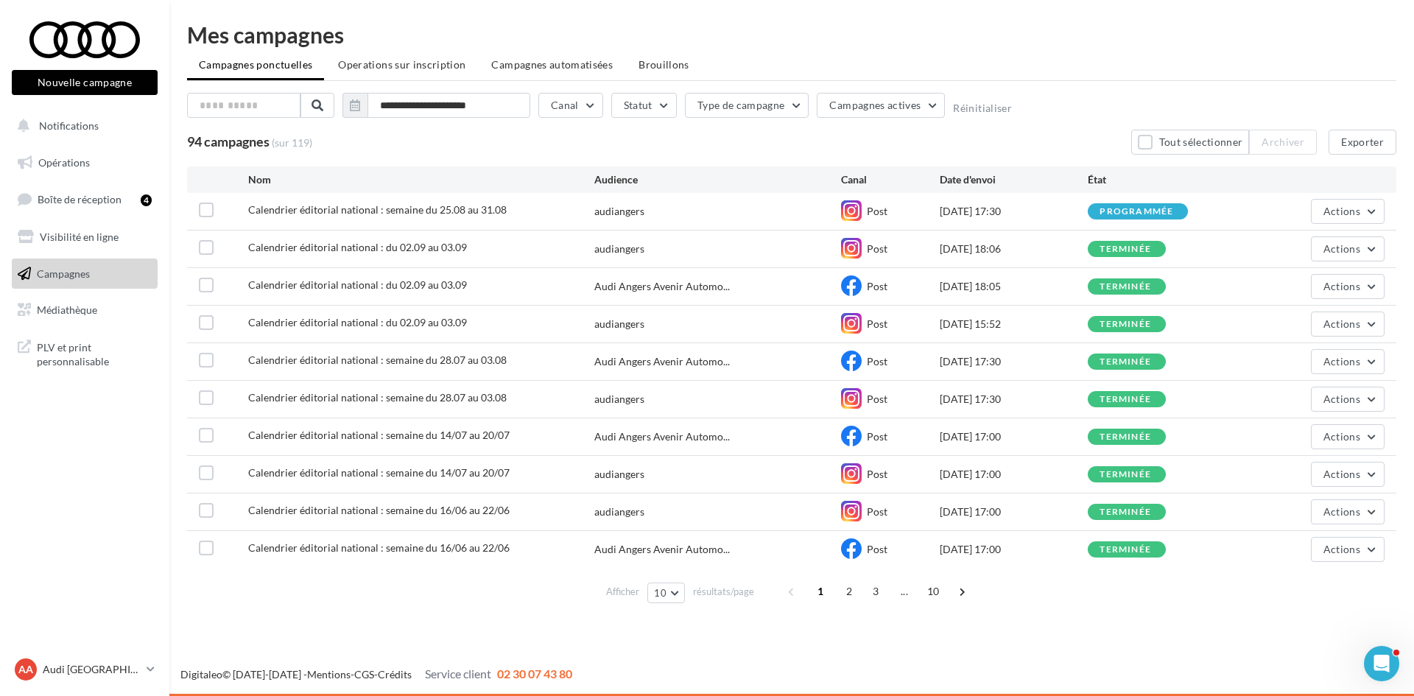
click at [89, 142] on ul "Opérations Boîte de réception 4 Visibilité en ligne Campagnes Médiathèque" at bounding box center [85, 236] width 158 height 190
click at [88, 127] on span "Notifications" at bounding box center [69, 125] width 60 height 13
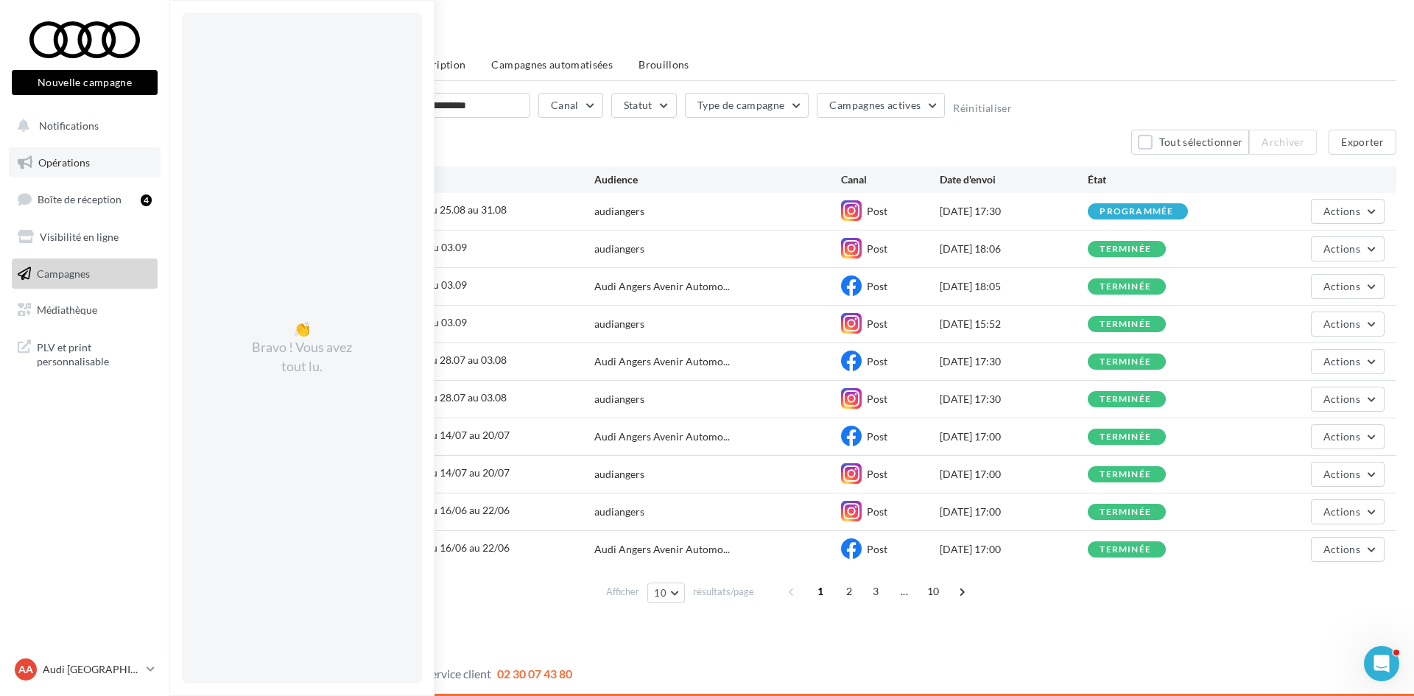
click at [74, 158] on span "Opérations" at bounding box center [64, 162] width 52 height 13
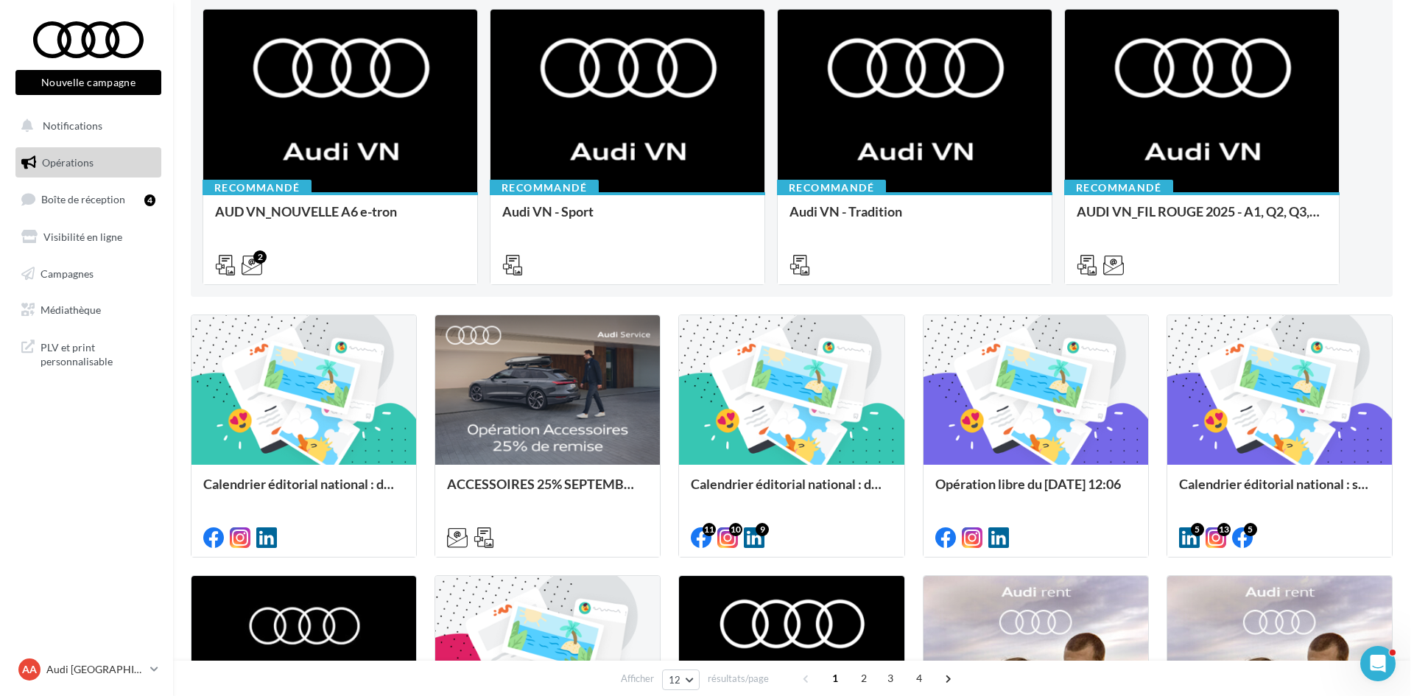
scroll to position [368, 0]
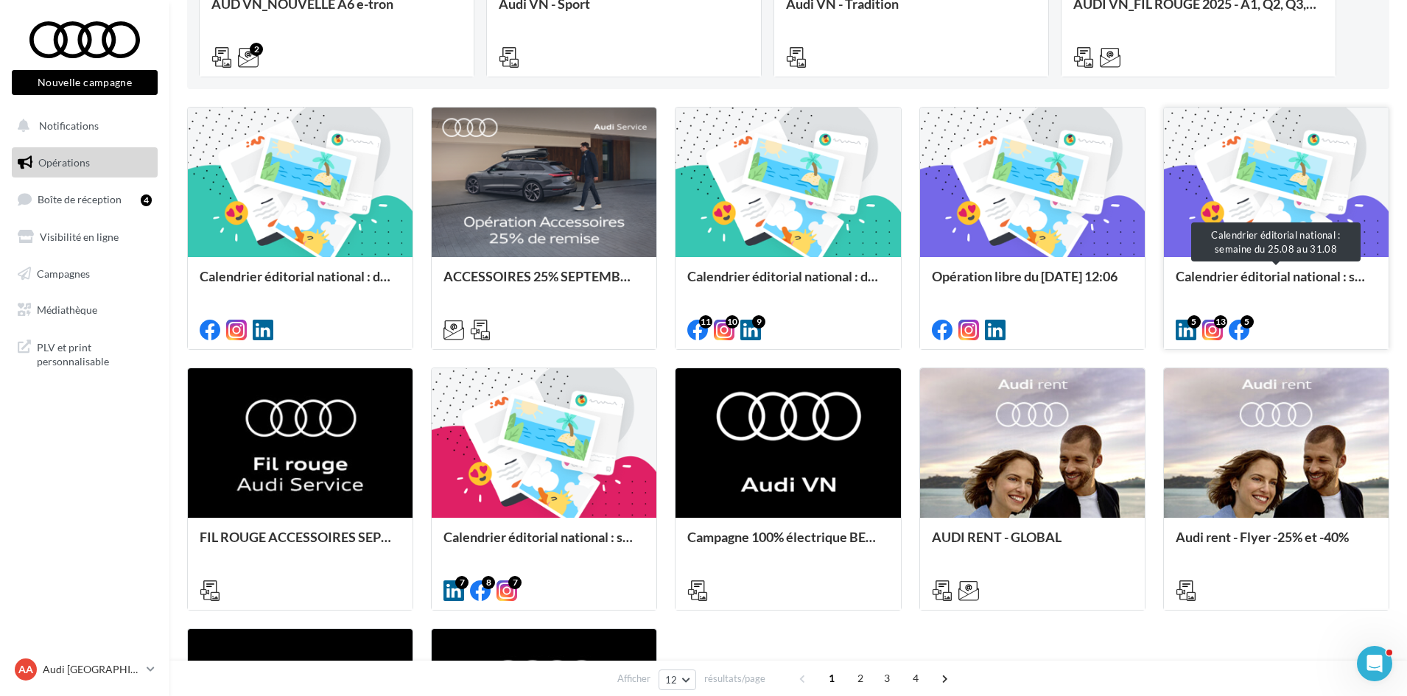
click at [1297, 290] on div "Calendrier éditorial national : semaine du 25.08 au 31.08" at bounding box center [1276, 283] width 201 height 29
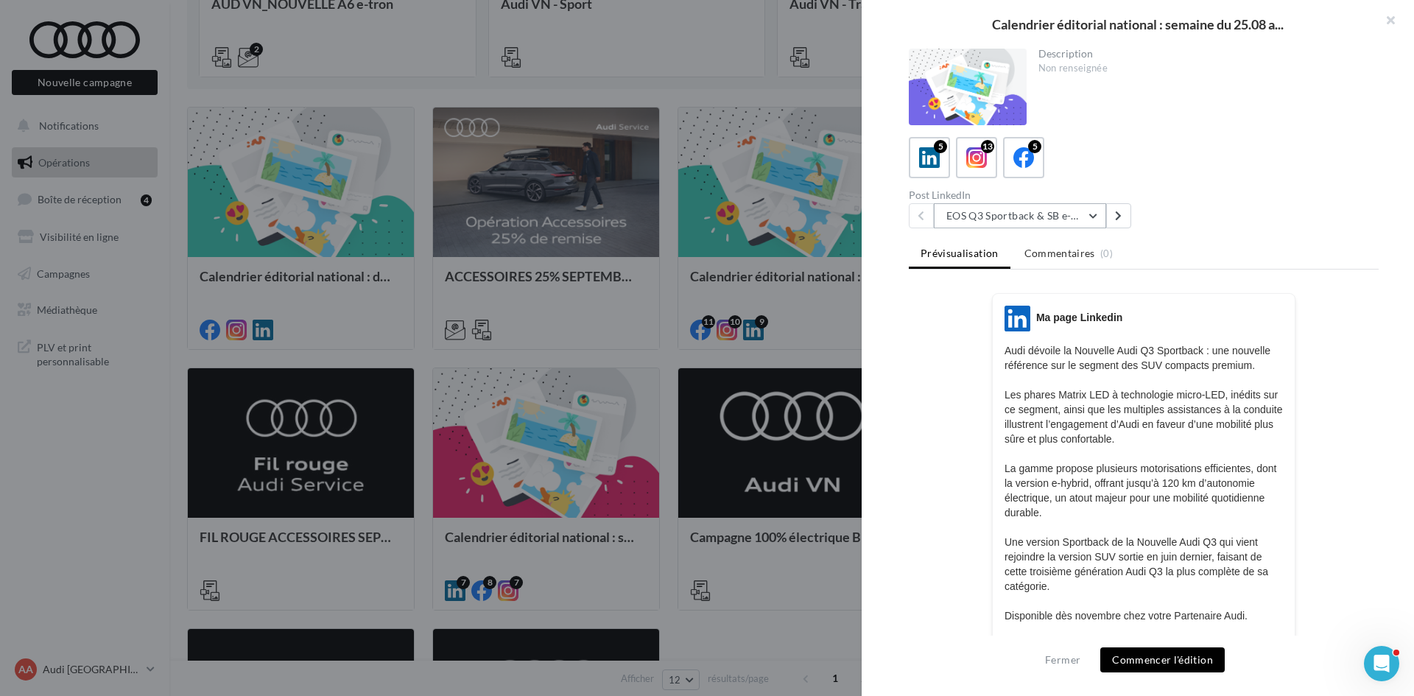
click at [1080, 211] on button "EOS Q3 Sportback & SB e-Hybrid" at bounding box center [1020, 215] width 172 height 25
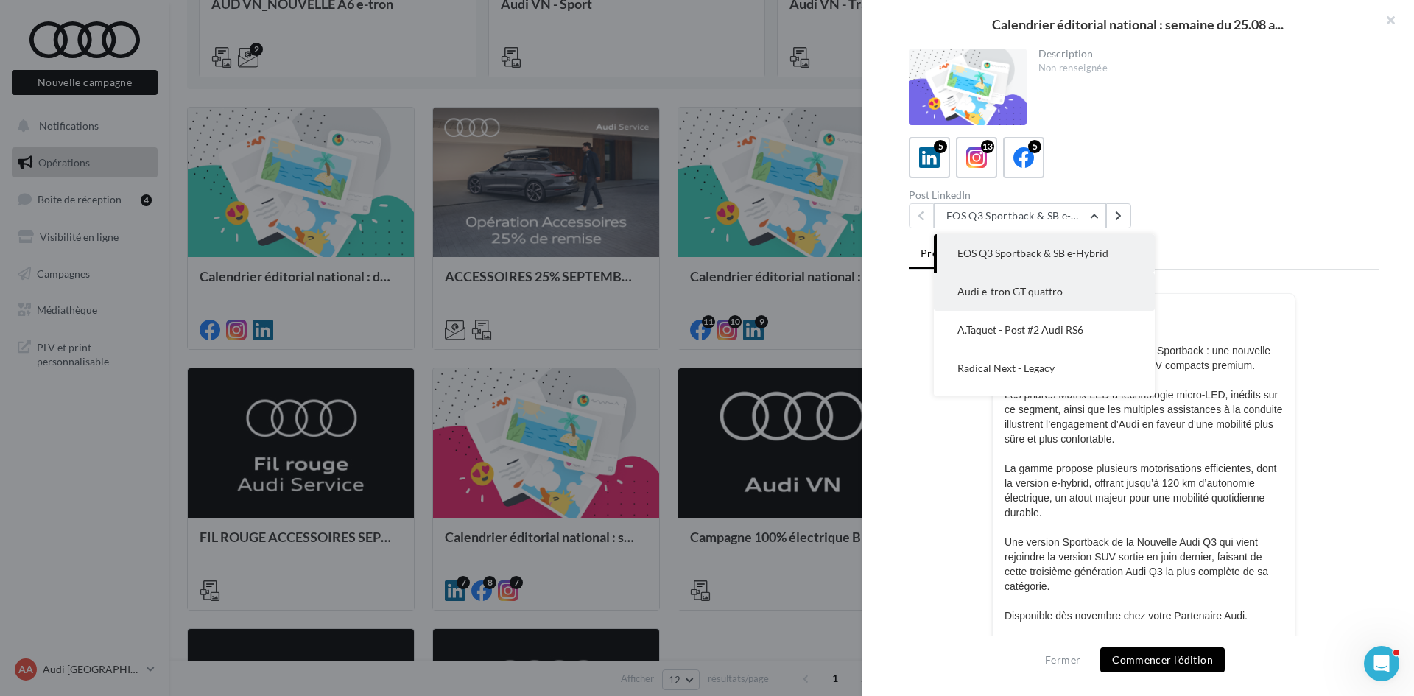
click at [1055, 287] on span "Audi e-tron GT quattro" at bounding box center [1010, 291] width 105 height 13
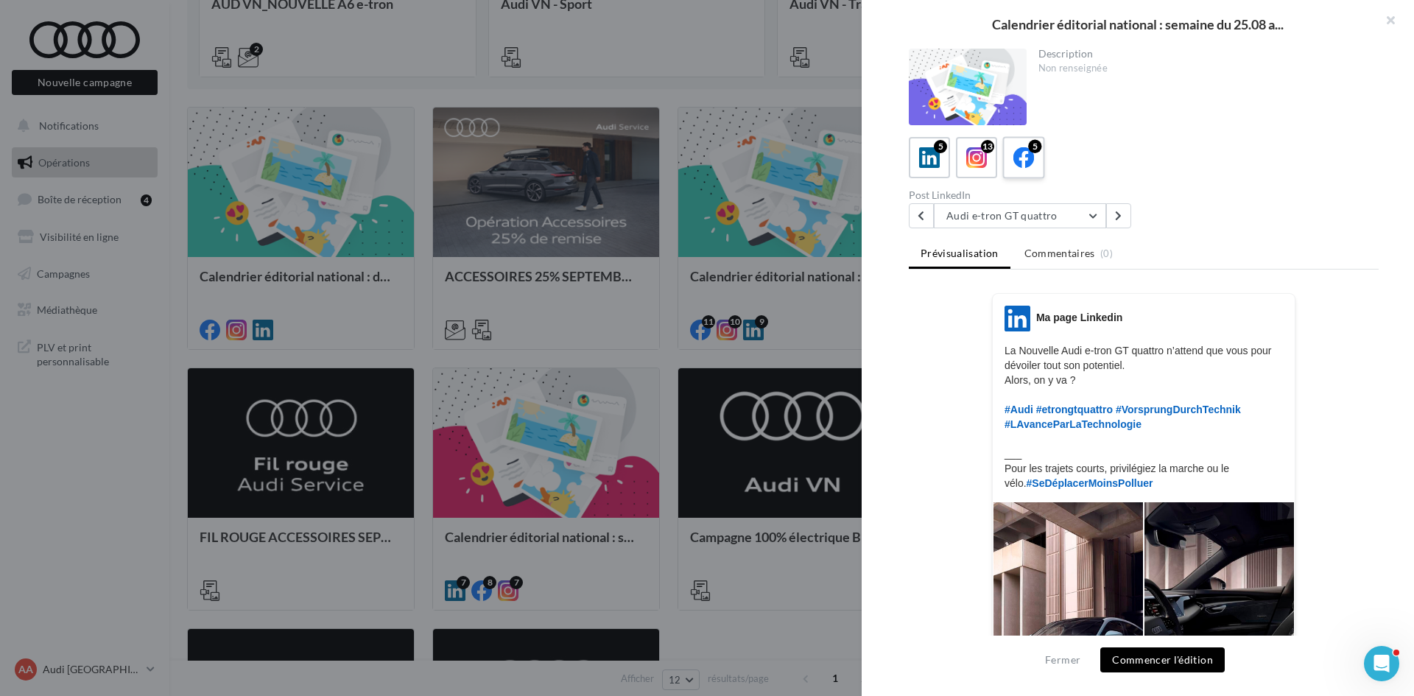
click at [1025, 161] on icon at bounding box center [1024, 157] width 21 height 21
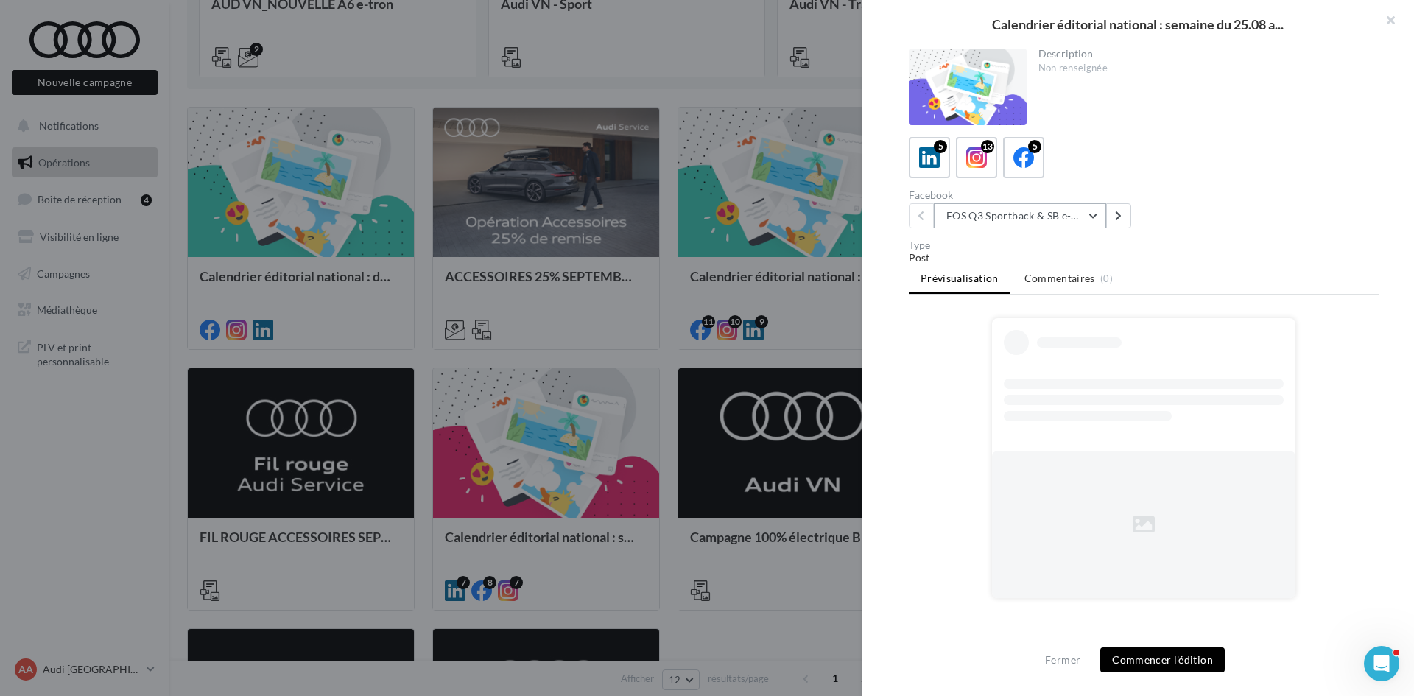
click at [1022, 220] on button "EOS Q3 Sportback & SB e-Hybrid" at bounding box center [1020, 215] width 172 height 25
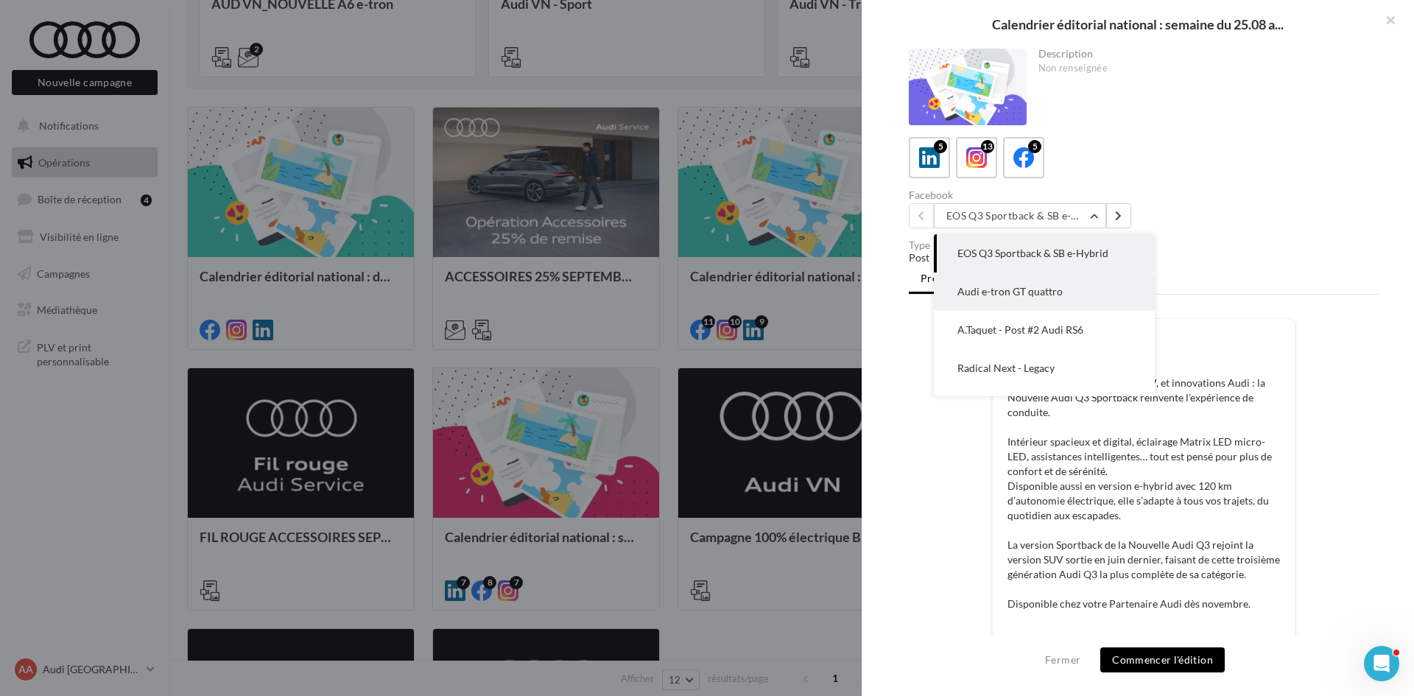
click at [1023, 302] on button "Audi e-tron GT quattro" at bounding box center [1044, 292] width 221 height 38
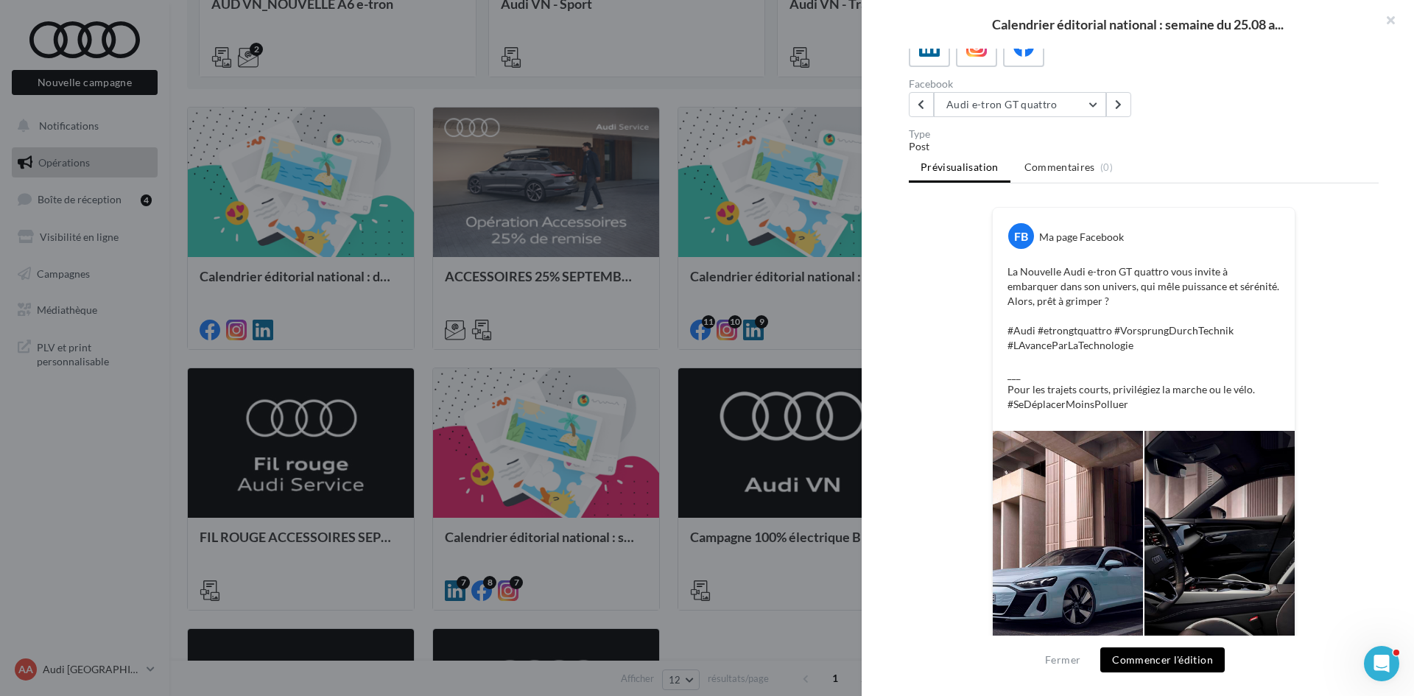
scroll to position [215, 0]
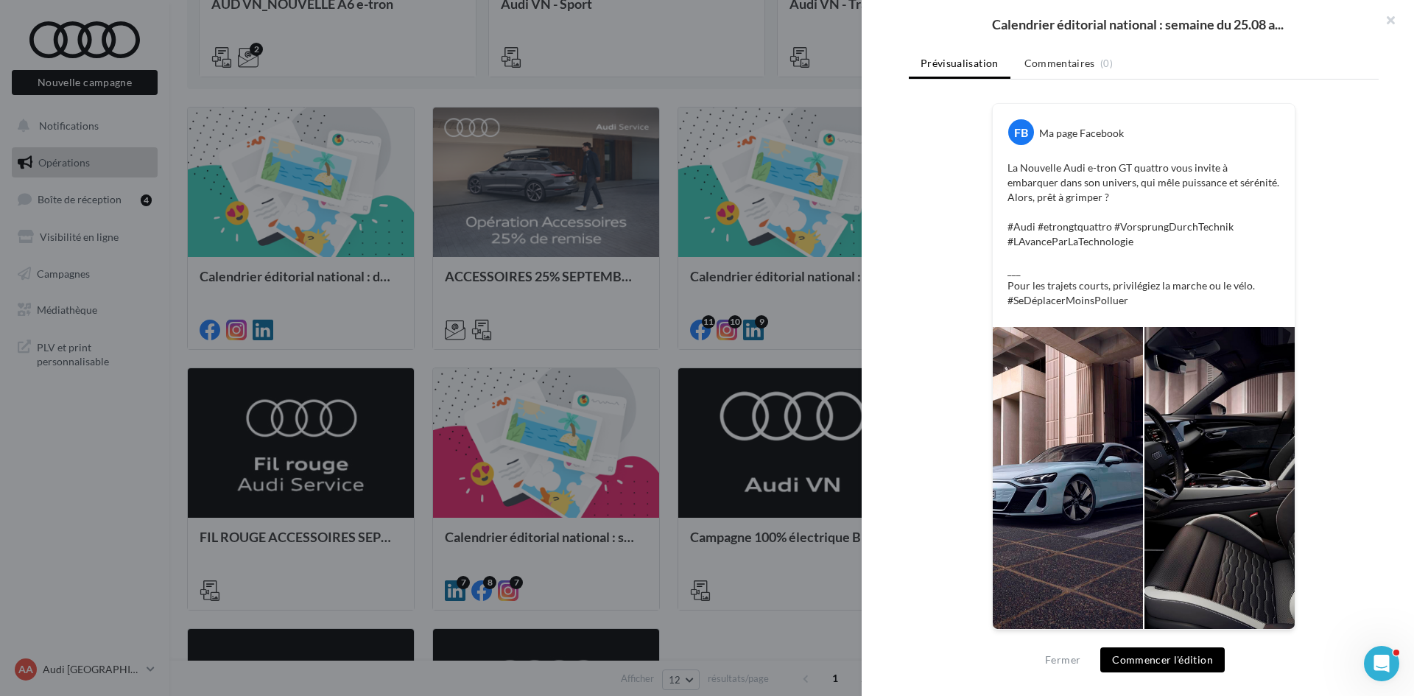
click at [1154, 656] on button "Commencer l'édition" at bounding box center [1163, 660] width 124 height 25
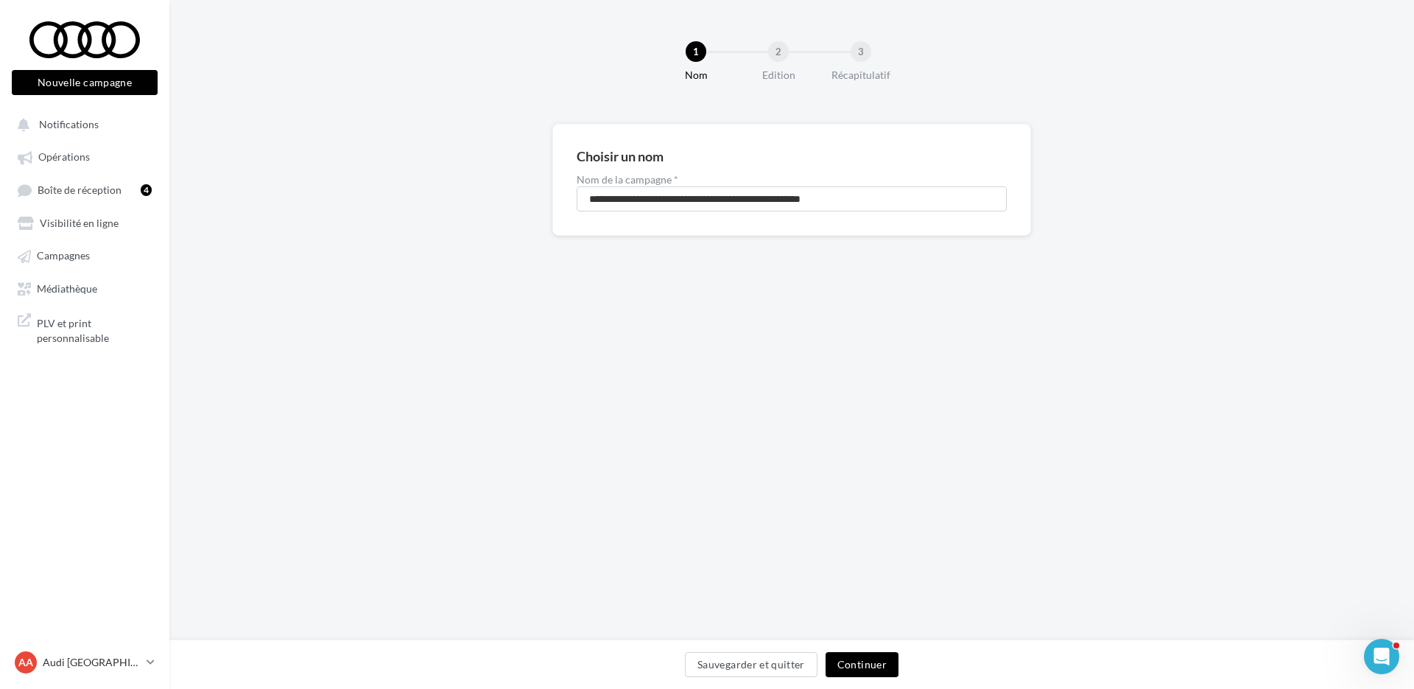
click at [887, 659] on button "Continuer" at bounding box center [862, 664] width 73 height 25
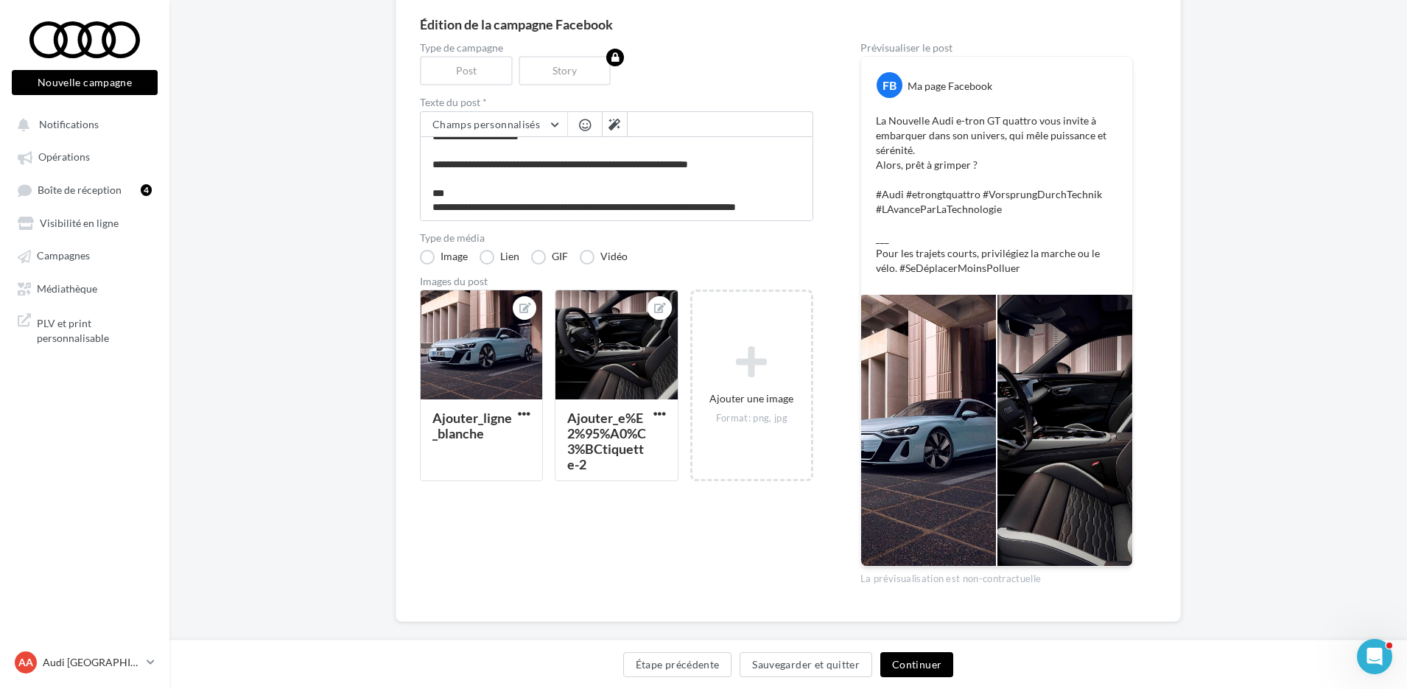
scroll to position [150, 0]
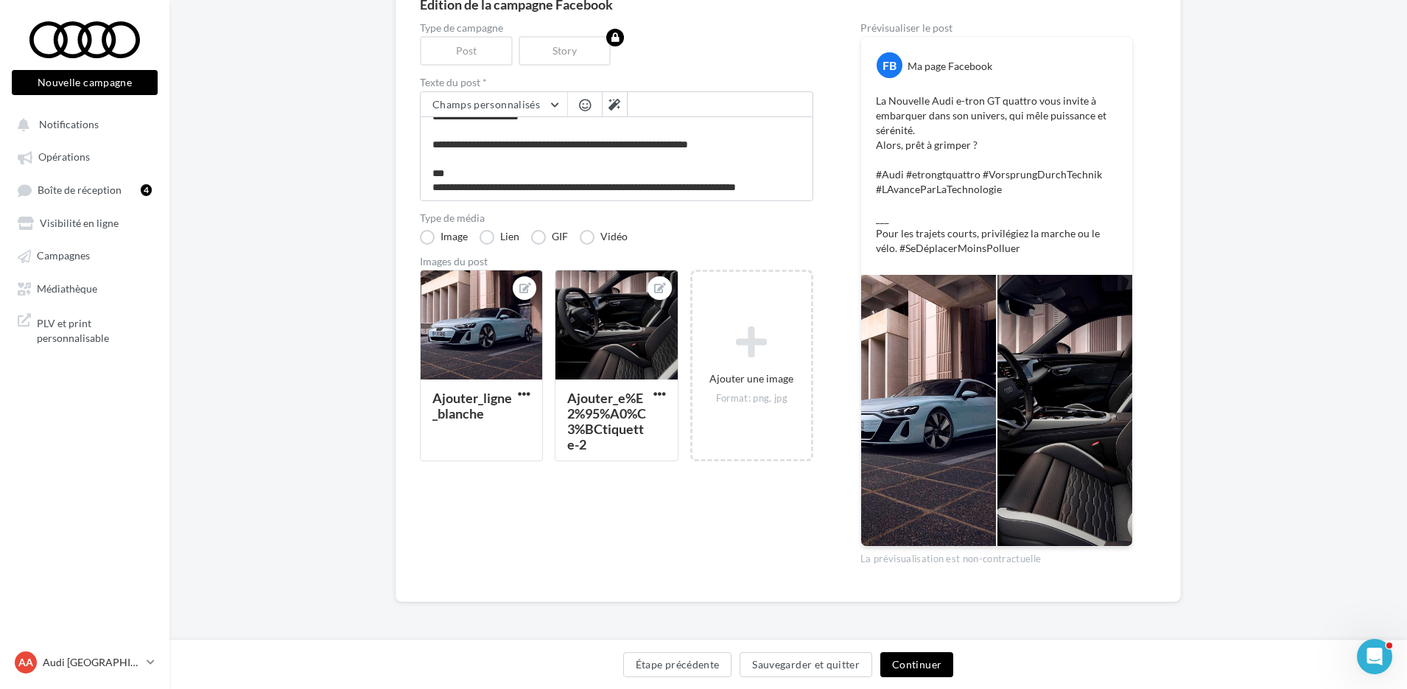
click at [909, 667] on button "Continuer" at bounding box center [916, 664] width 73 height 25
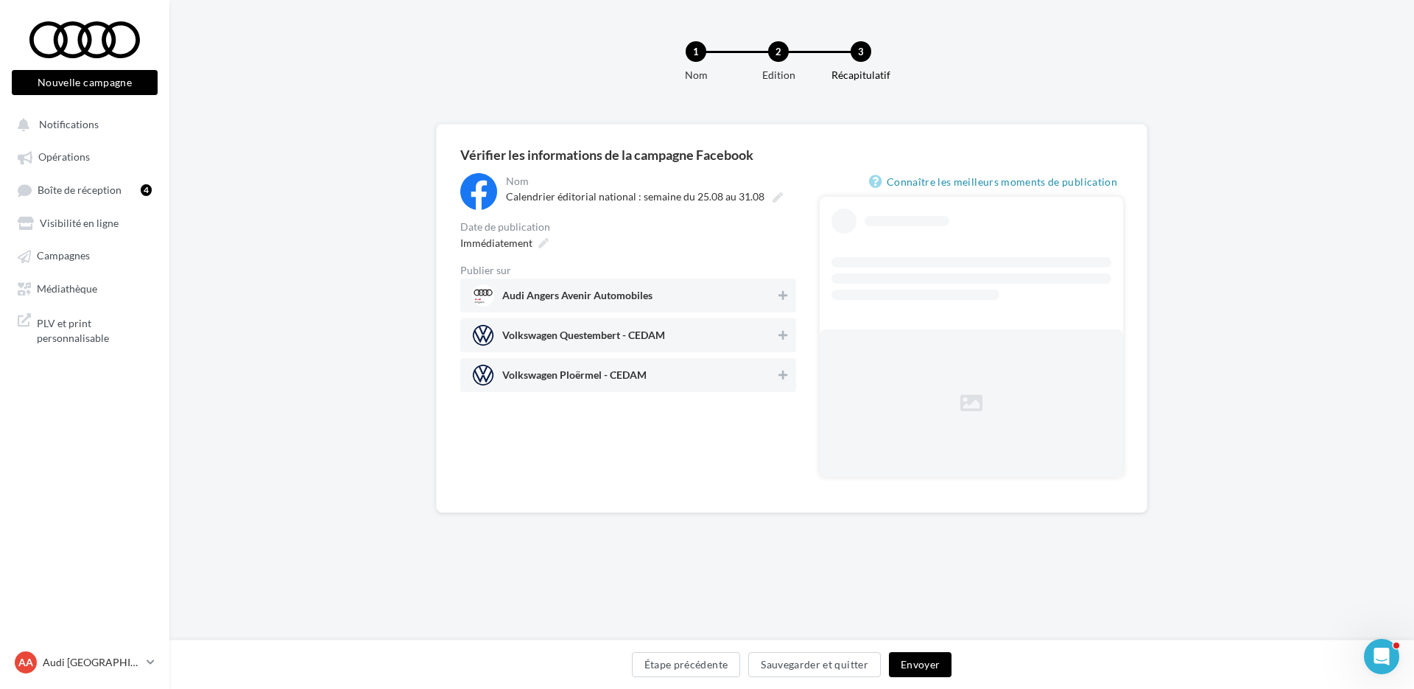
click at [545, 238] on icon at bounding box center [543, 243] width 10 height 10
type input "**********"
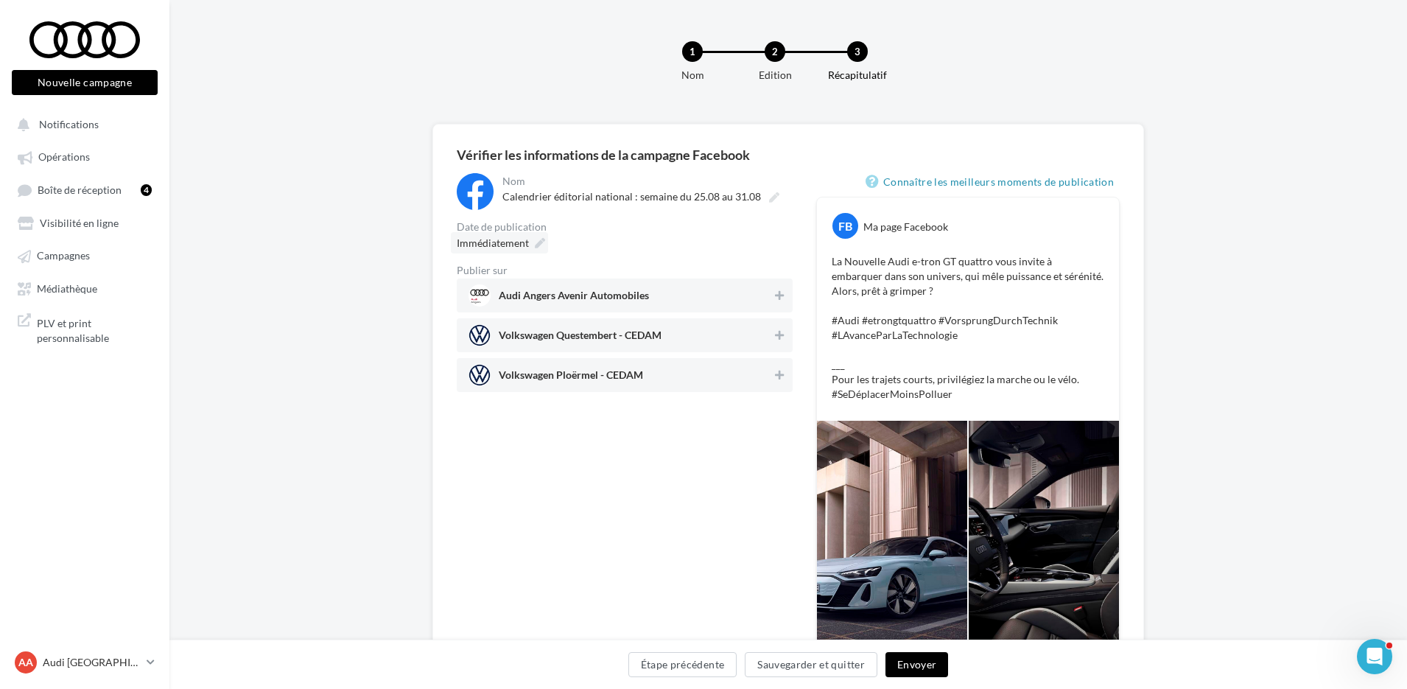
click at [539, 240] on icon at bounding box center [540, 243] width 10 height 10
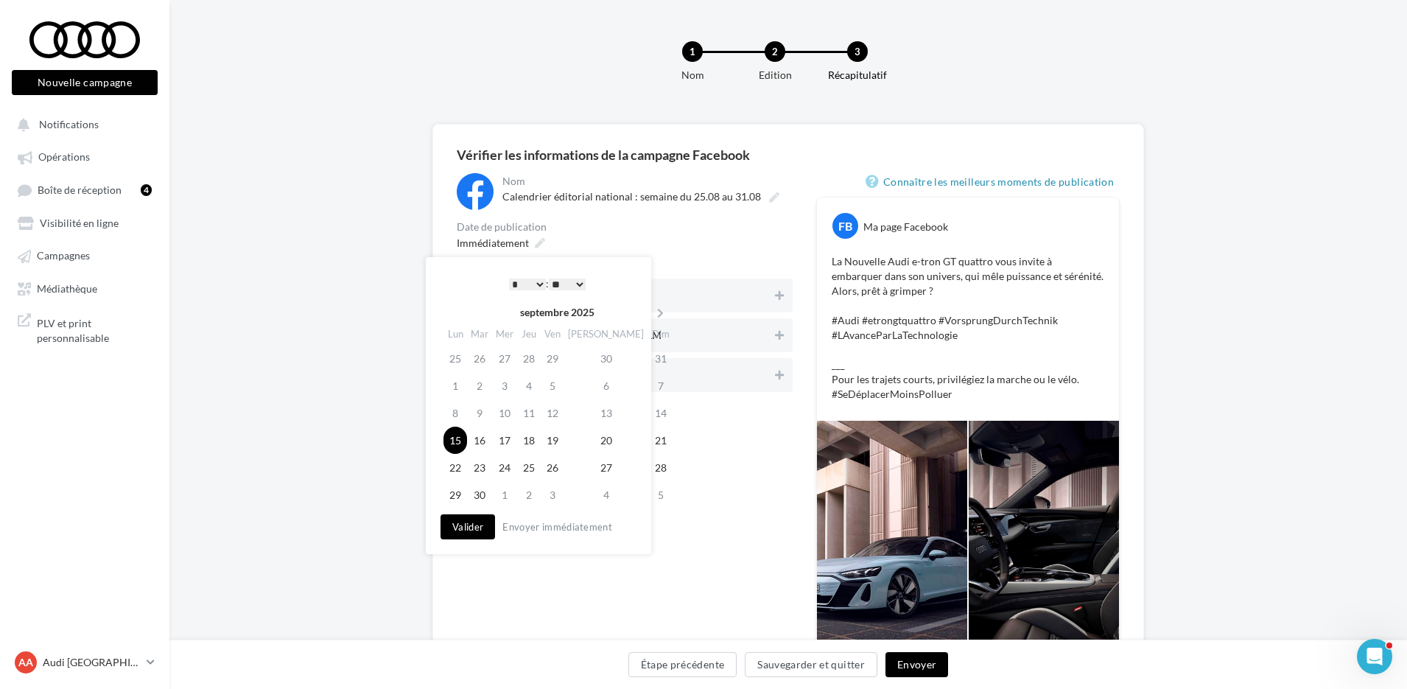
click at [536, 282] on select "* * * * * * * * * * ** ** ** ** ** ** ** ** ** ** ** ** ** **" at bounding box center [527, 284] width 37 height 12
click at [536, 287] on select "* * * * * * * * * * ** ** ** ** ** ** ** ** ** ** ** ** ** **" at bounding box center [527, 284] width 37 height 12
click at [569, 291] on div "* * * * * * * * * * ** ** ** ** ** ** ** ** ** ** ** ** ** ** : ** ** ** ** ** …" at bounding box center [547, 284] width 149 height 22
click at [572, 278] on select "** ** ** ** ** **" at bounding box center [567, 284] width 37 height 12
click at [477, 518] on button "Valider" at bounding box center [468, 526] width 55 height 25
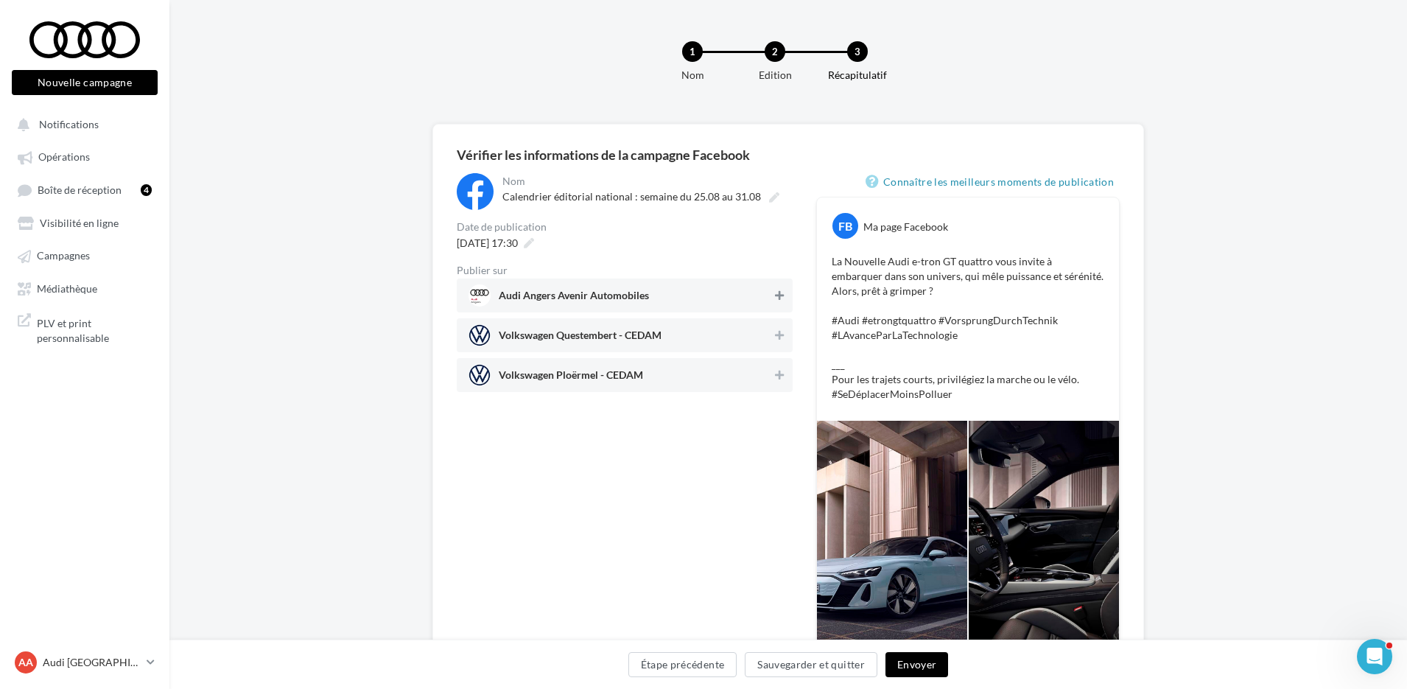
click at [781, 303] on button at bounding box center [779, 296] width 15 height 18
click at [564, 607] on div "**********" at bounding box center [625, 457] width 336 height 569
click at [927, 662] on button "Envoyer" at bounding box center [916, 664] width 63 height 25
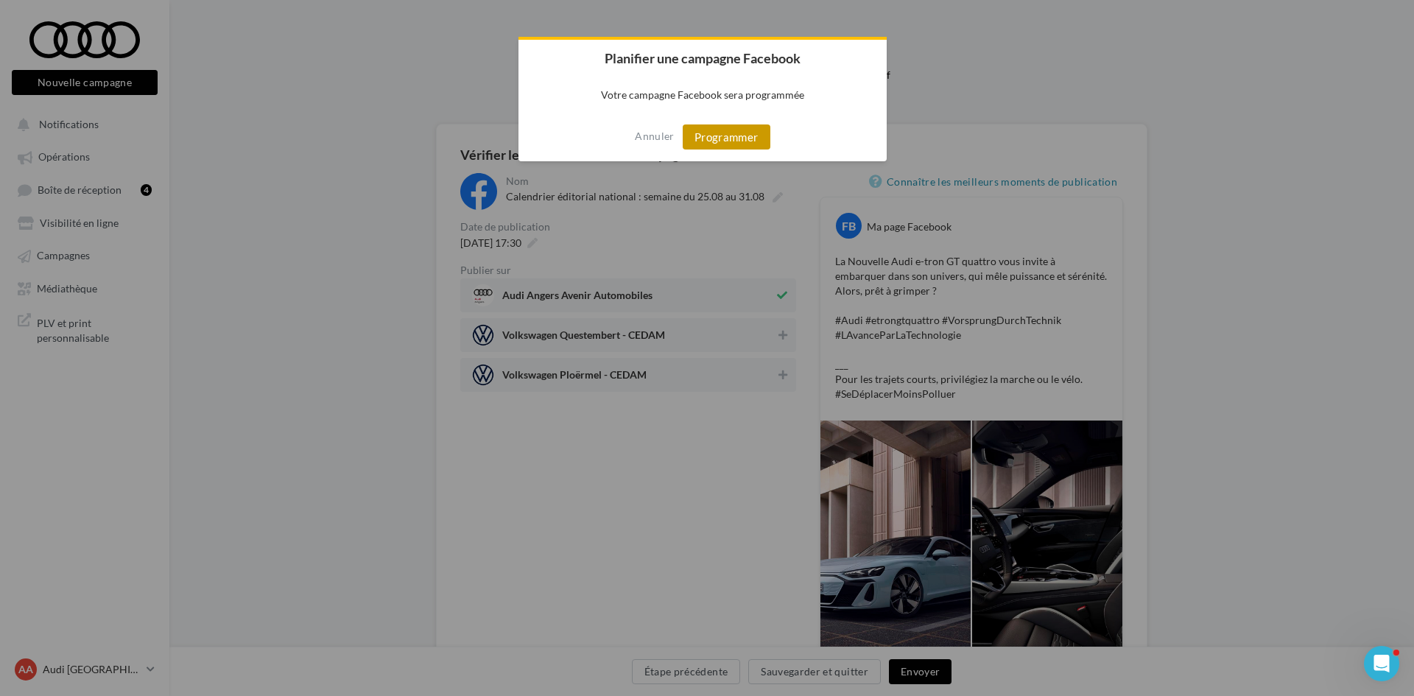
click at [740, 139] on button "Programmer" at bounding box center [727, 136] width 88 height 25
